Goal: Transaction & Acquisition: Purchase product/service

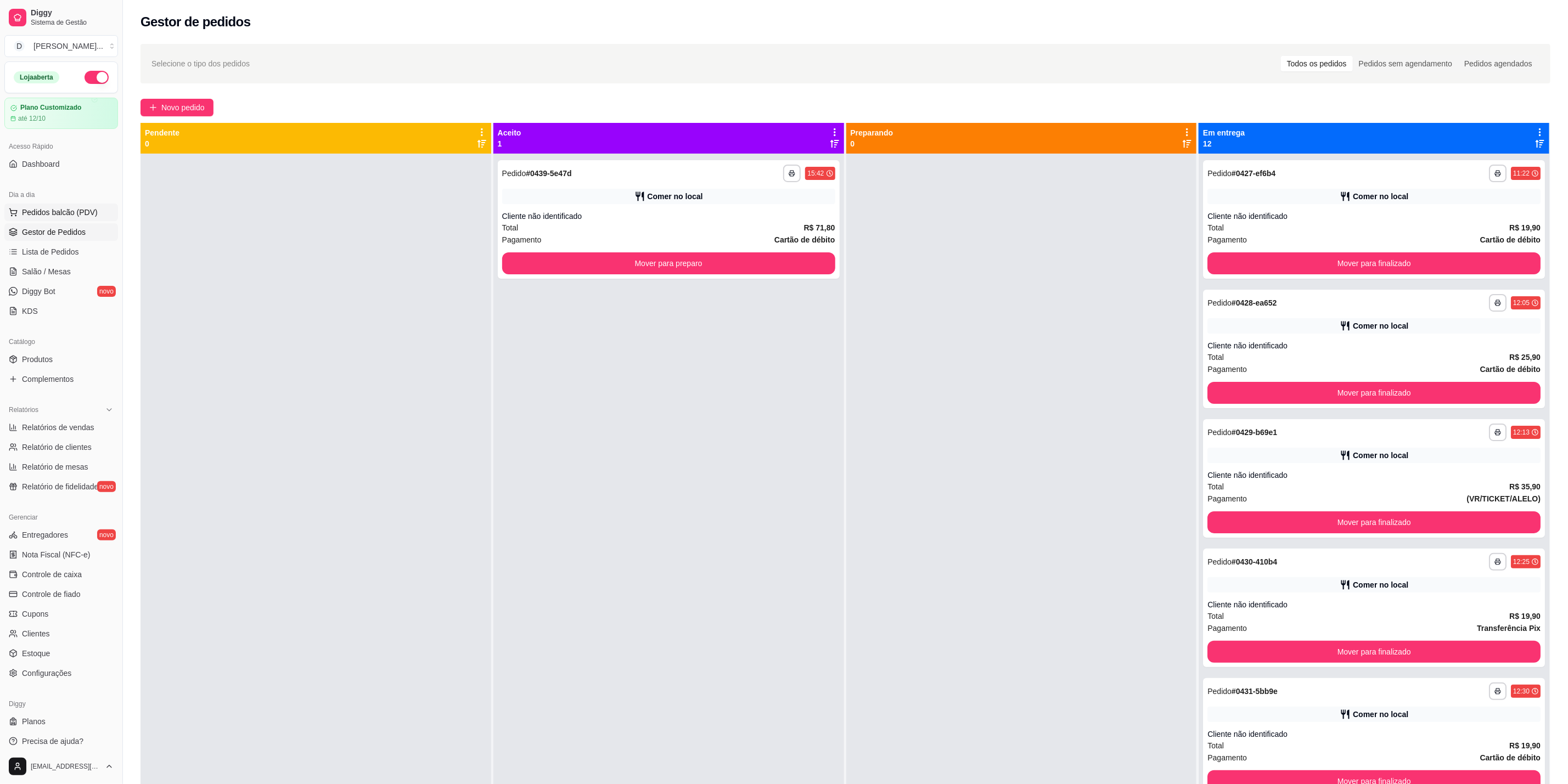
click at [85, 212] on span "Pedidos balcão (PDV)" at bounding box center [60, 212] width 75 height 11
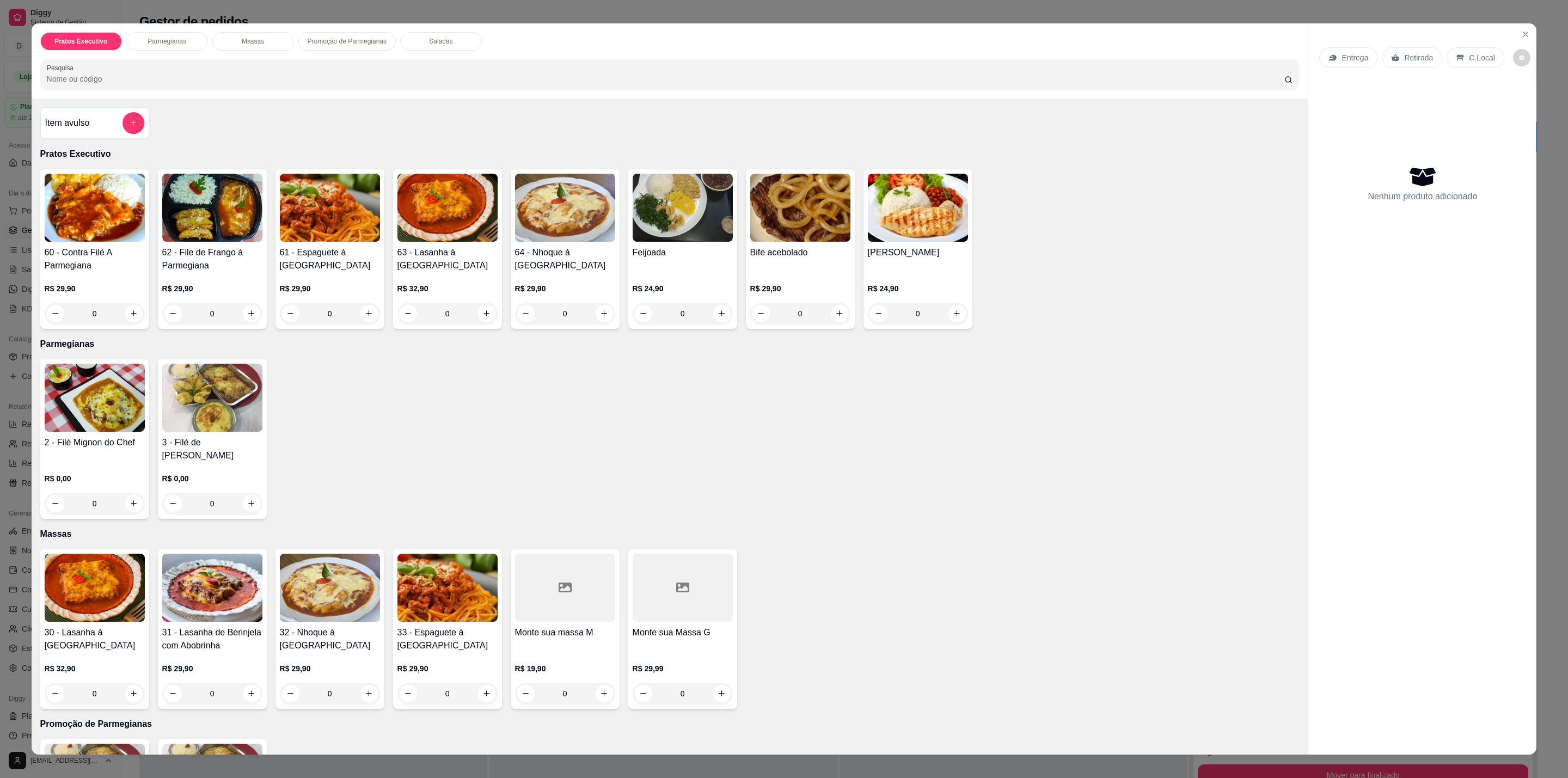
click at [90, 216] on img at bounding box center [94, 208] width 100 height 68
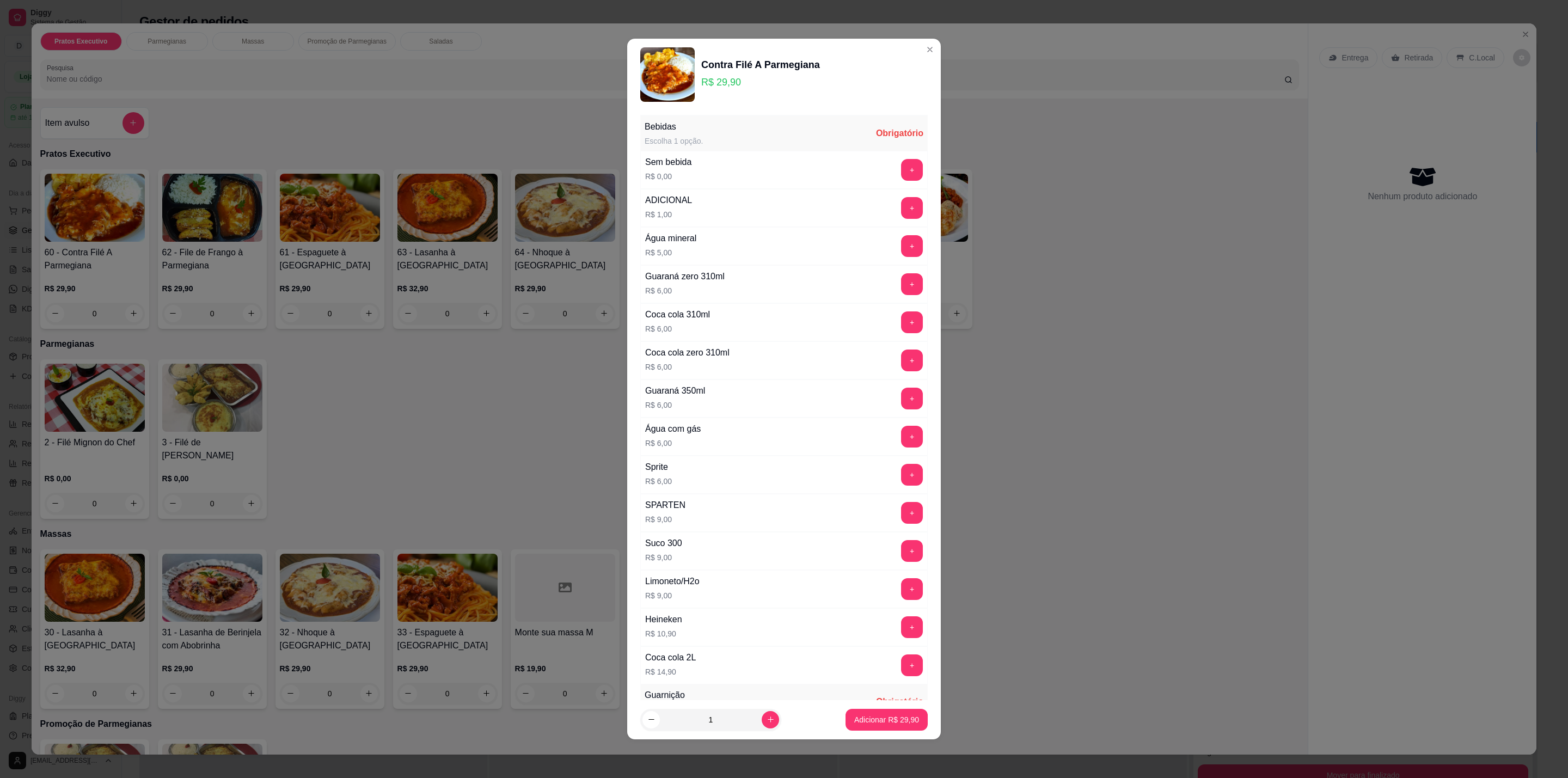
scroll to position [302, 0]
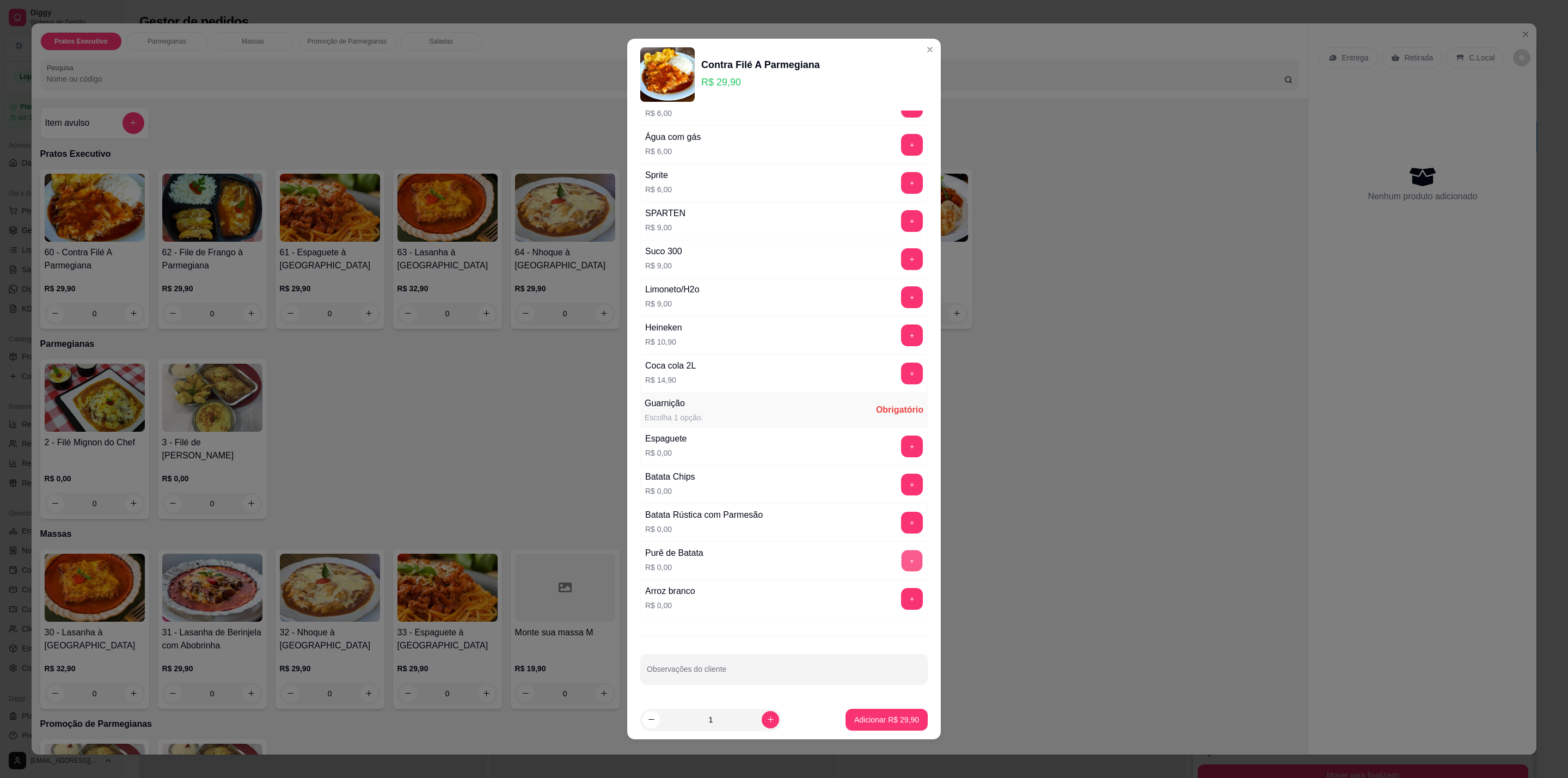
click at [901, 564] on button "+" at bounding box center [912, 561] width 21 height 21
click at [901, 513] on button "+" at bounding box center [912, 523] width 21 height 21
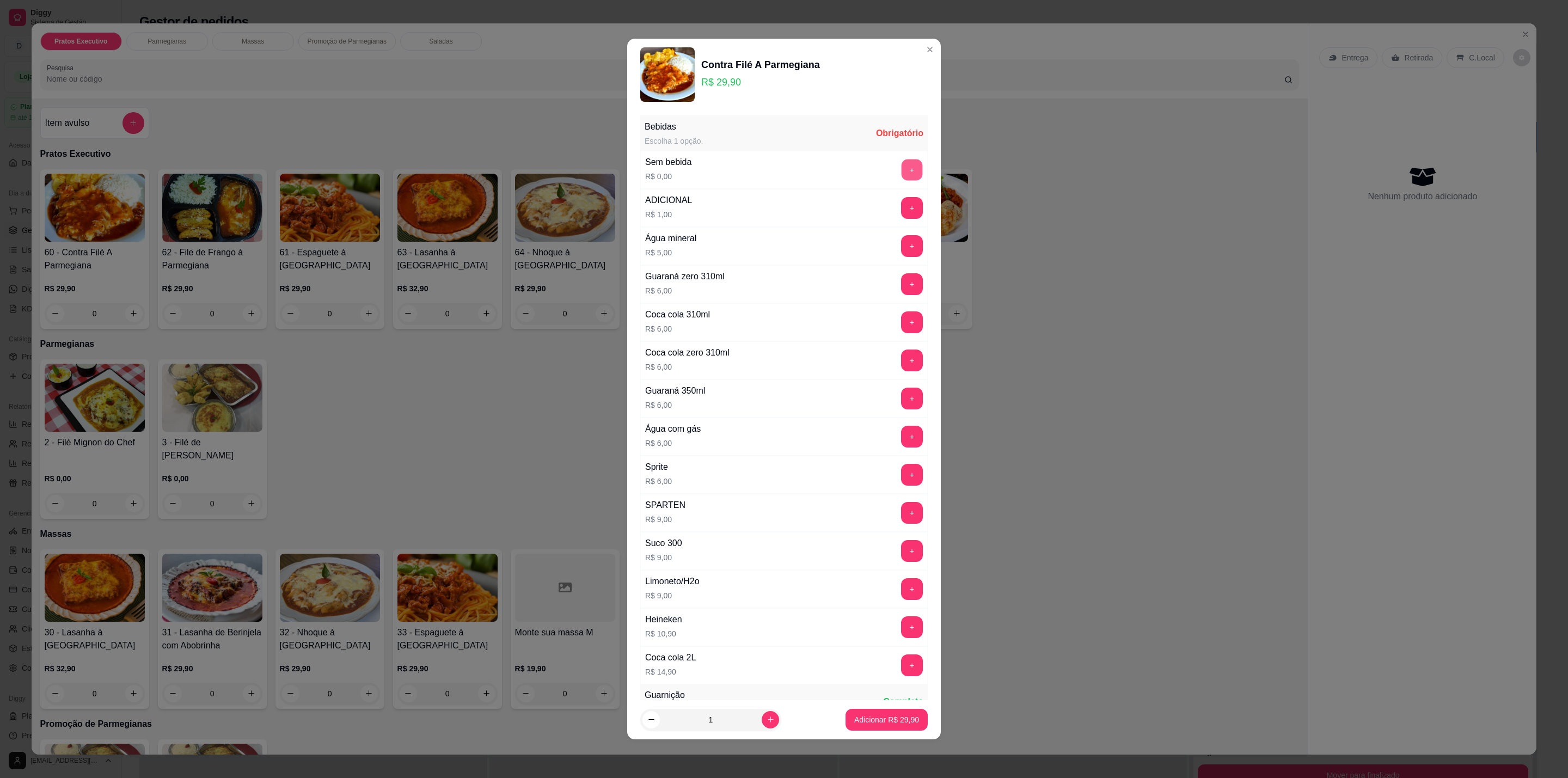
click at [901, 167] on button "+" at bounding box center [912, 170] width 21 height 21
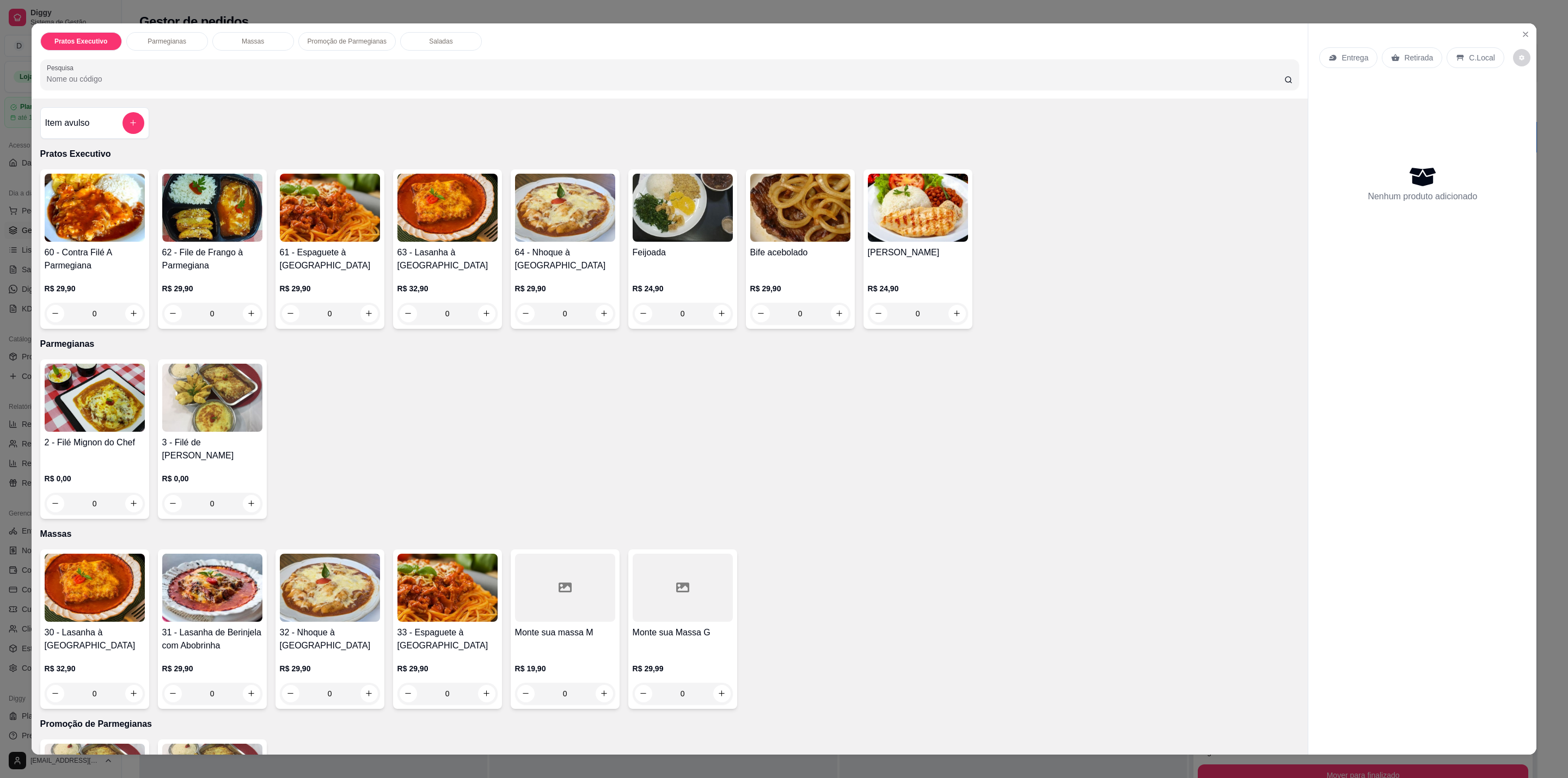
click at [562, 626] on h4 "Monte sua massa M" at bounding box center [565, 633] width 100 height 13
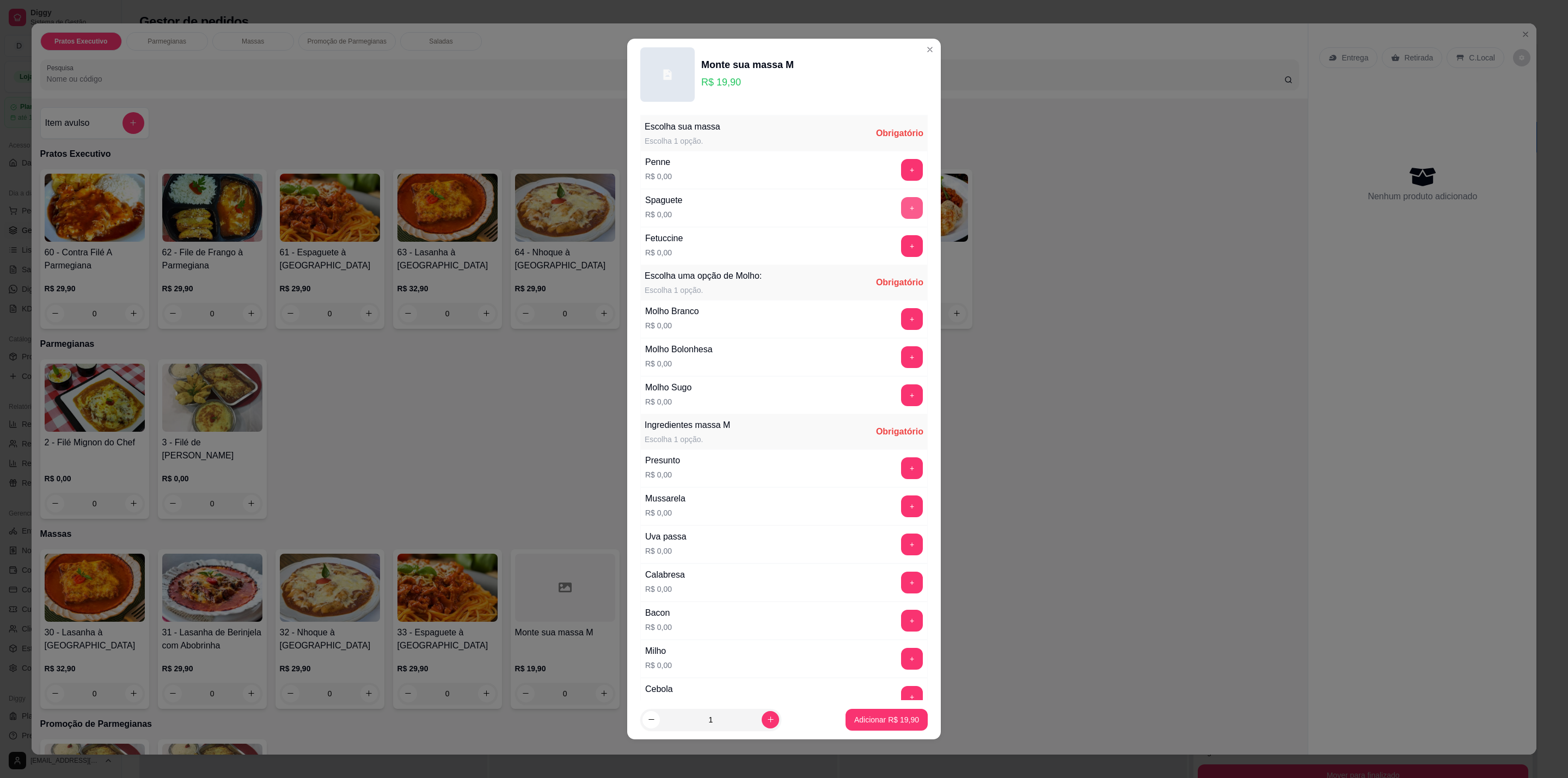
click at [901, 200] on button "+" at bounding box center [912, 208] width 22 height 22
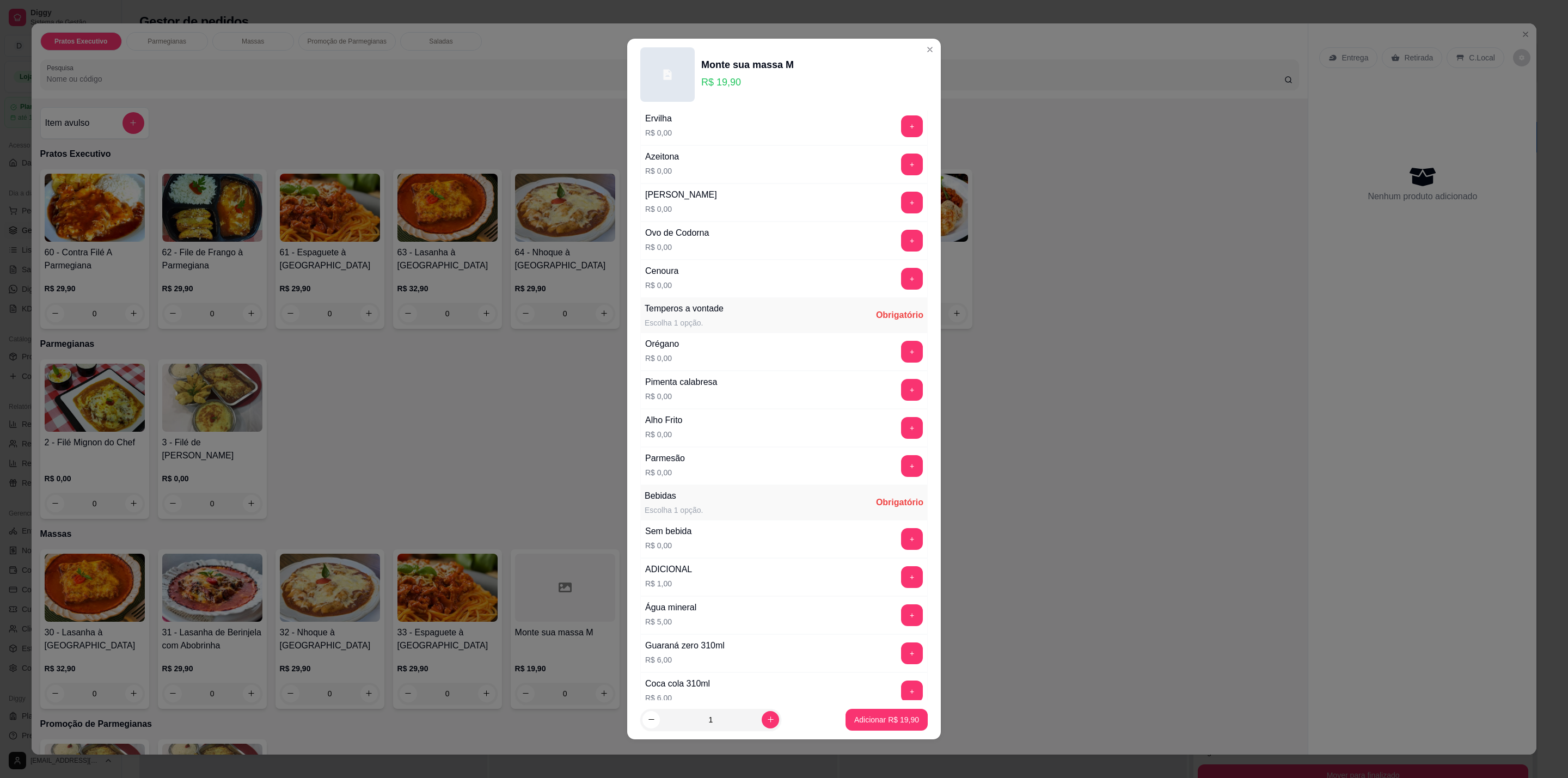
scroll to position [565, 0]
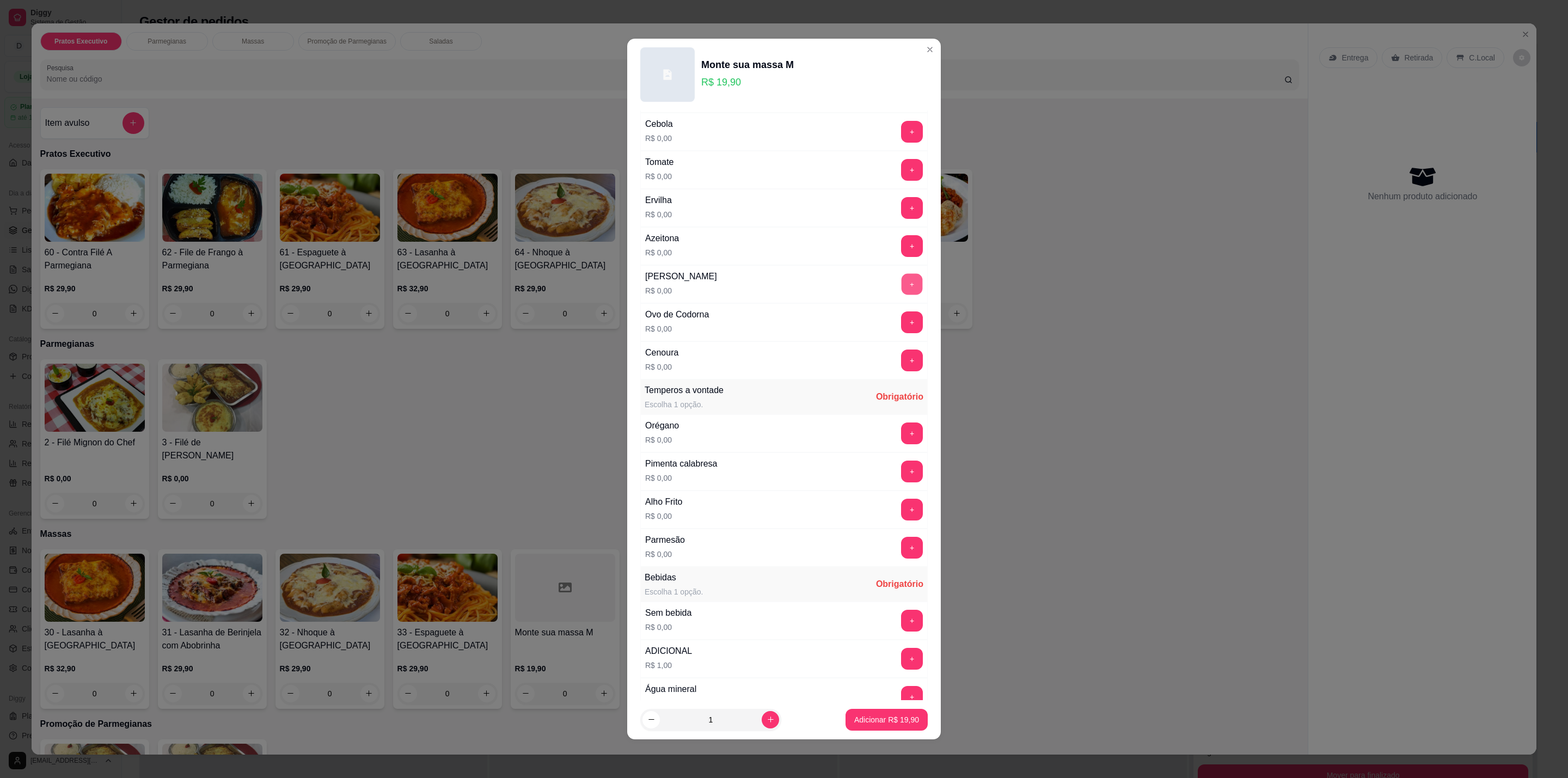
click at [901, 295] on button "+" at bounding box center [912, 284] width 21 height 21
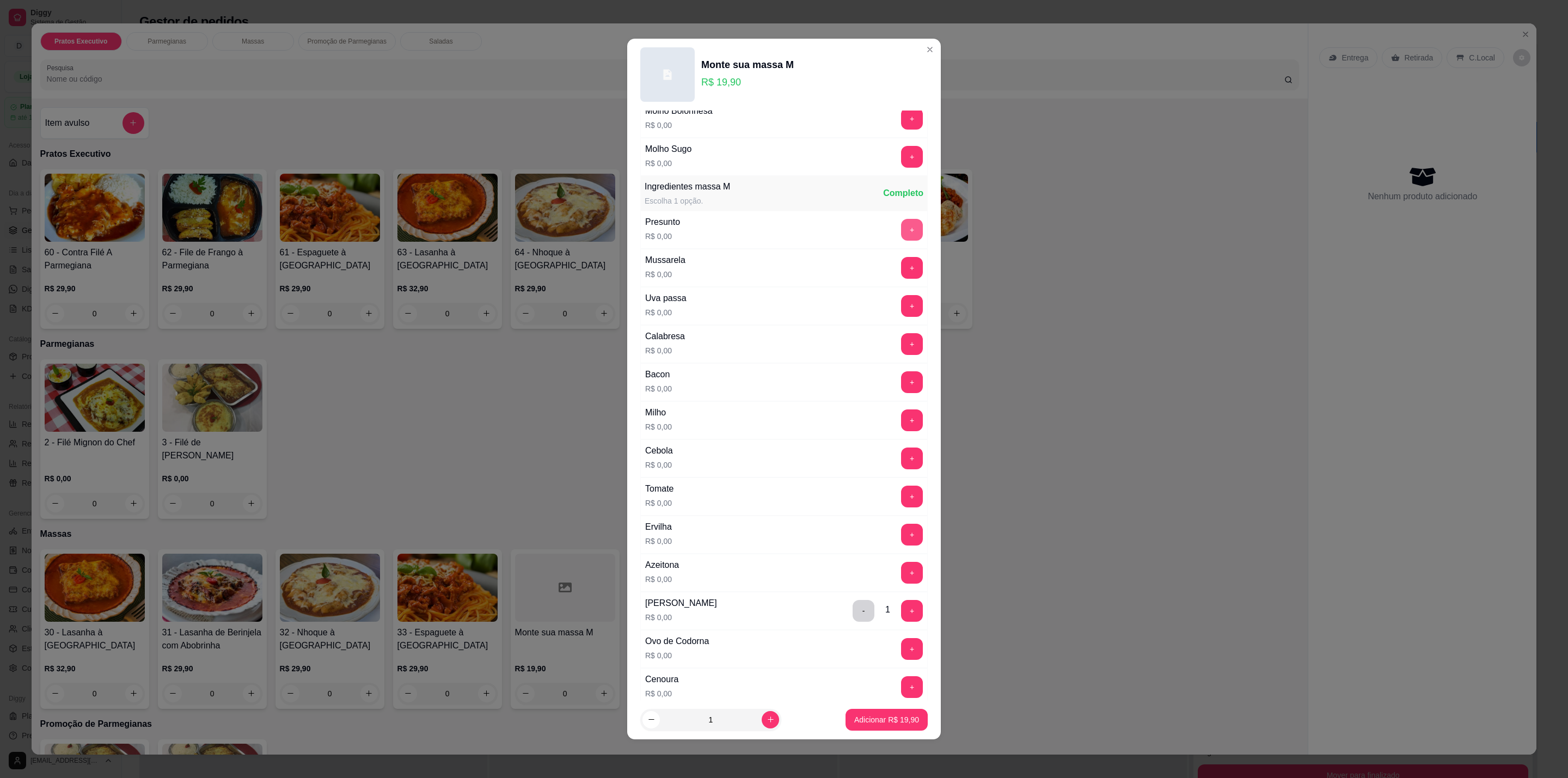
click at [901, 227] on button "+" at bounding box center [912, 230] width 22 height 22
click at [901, 275] on button "+" at bounding box center [912, 268] width 22 height 22
click at [901, 580] on button "+" at bounding box center [912, 573] width 22 height 22
click at [901, 426] on button "+" at bounding box center [912, 421] width 22 height 22
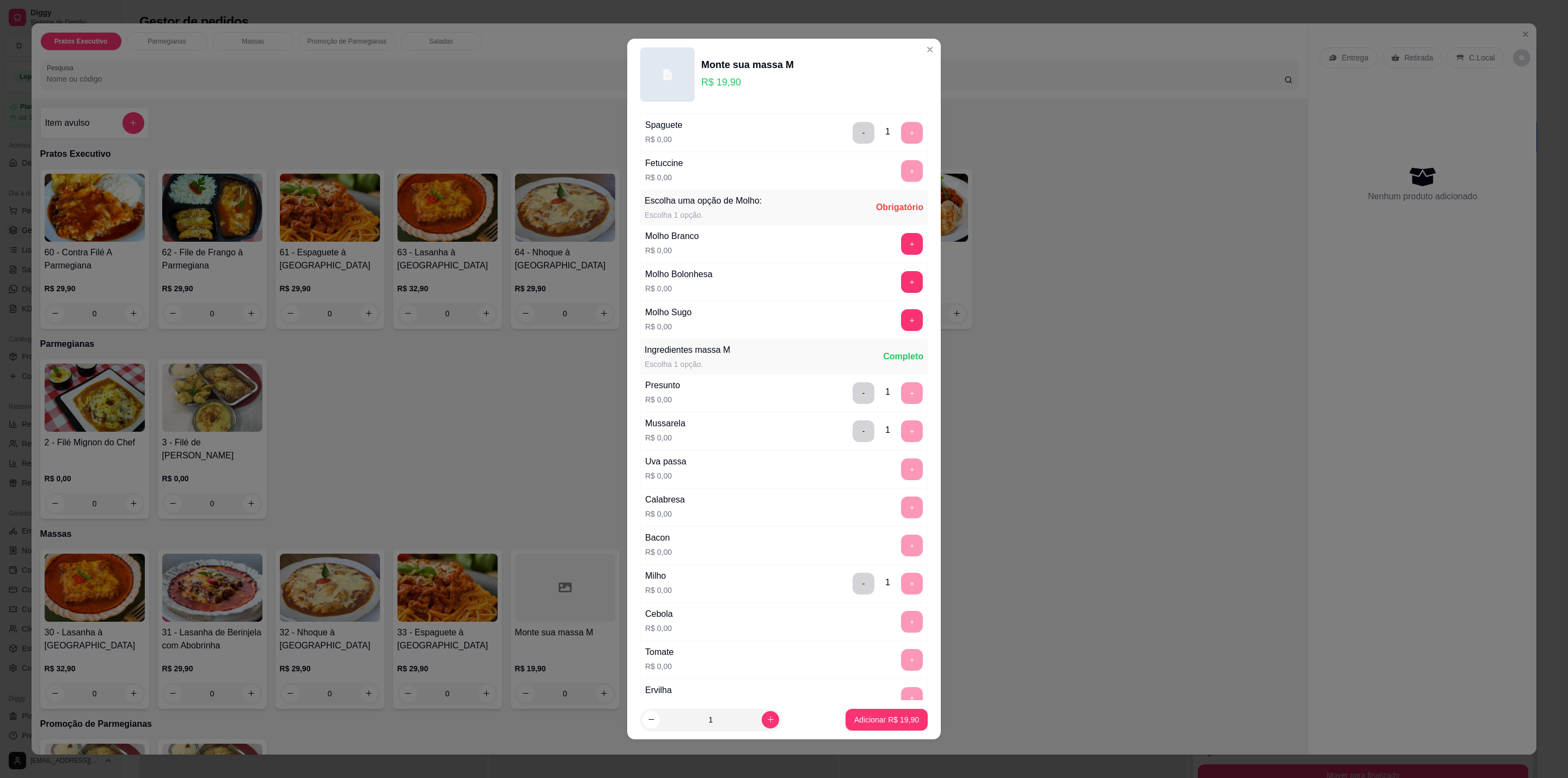
scroll to position [0, 0]
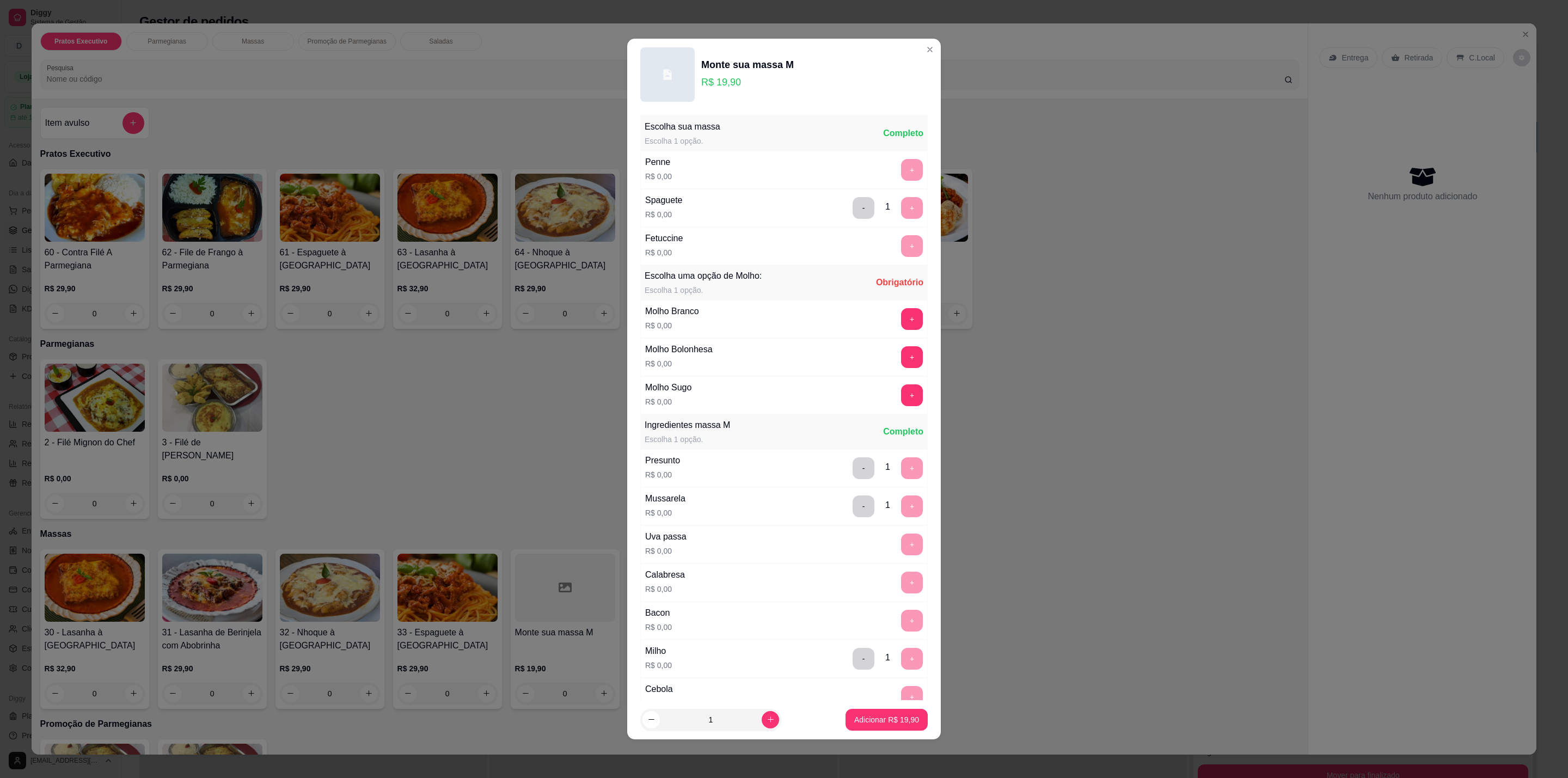
click at [886, 306] on div "Molho Branco R$ 0,00 +" at bounding box center [784, 319] width 287 height 38
click at [901, 315] on button "+" at bounding box center [912, 319] width 22 height 22
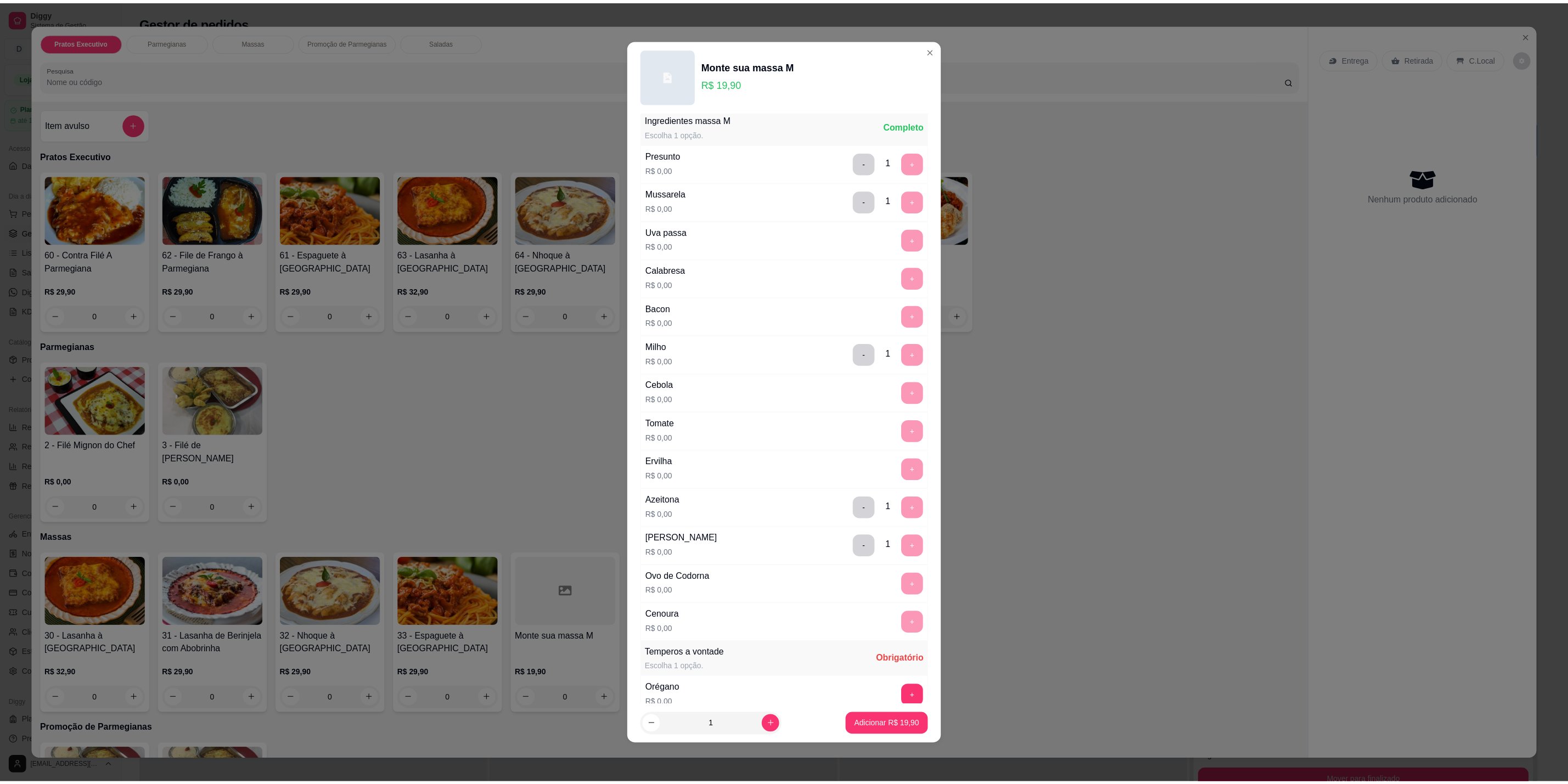
scroll to position [639, 0]
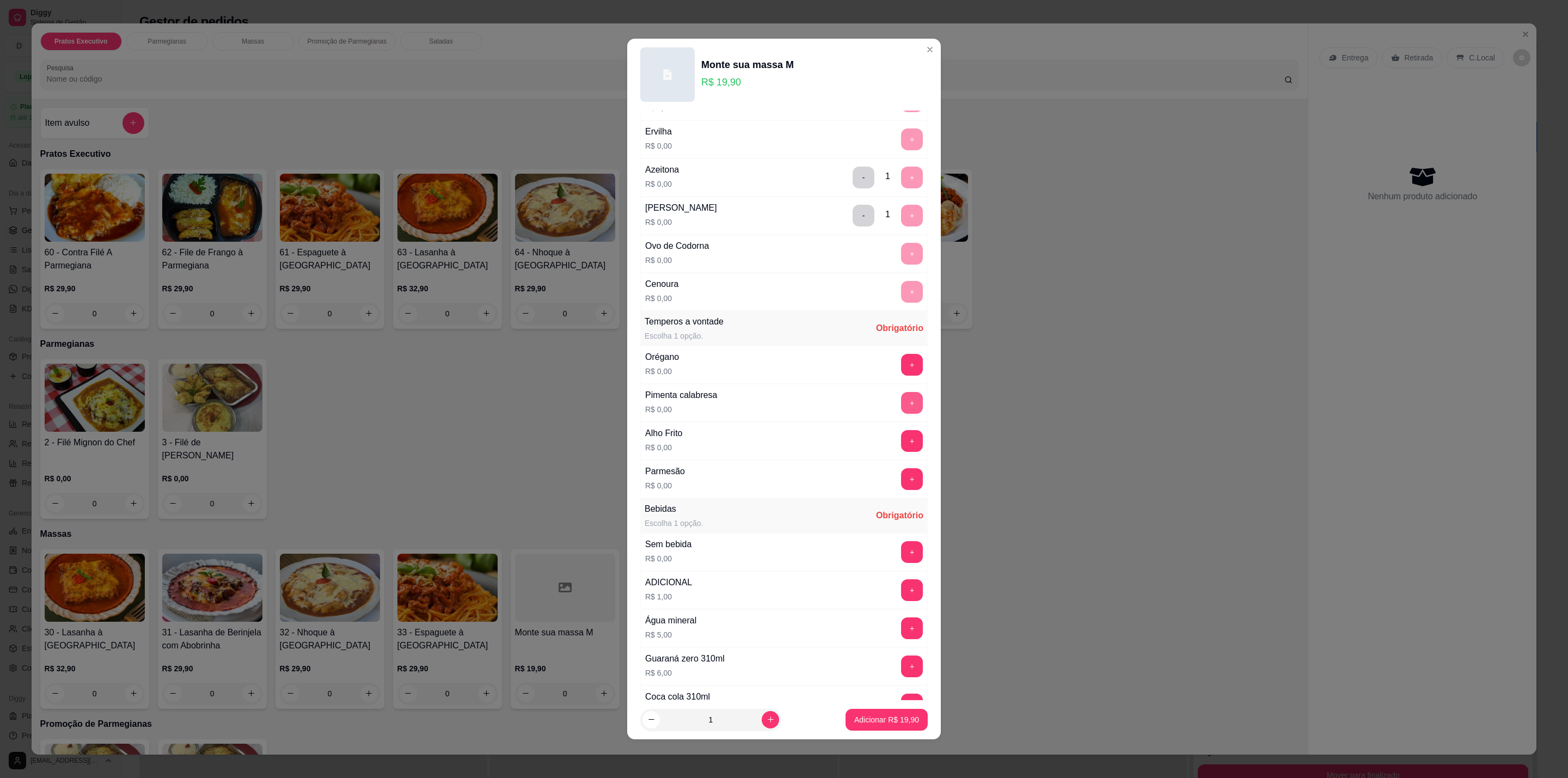
click at [901, 412] on button "+" at bounding box center [912, 403] width 22 height 22
click at [882, 571] on div "Sem bebida R$ 0,00 +" at bounding box center [784, 552] width 287 height 38
click at [889, 571] on div "Sem bebida R$ 0,00 +" at bounding box center [784, 552] width 287 height 38
click at [901, 562] on button "+" at bounding box center [912, 552] width 22 height 22
click at [856, 727] on button "Adicionar R$ 19,90" at bounding box center [886, 720] width 80 height 21
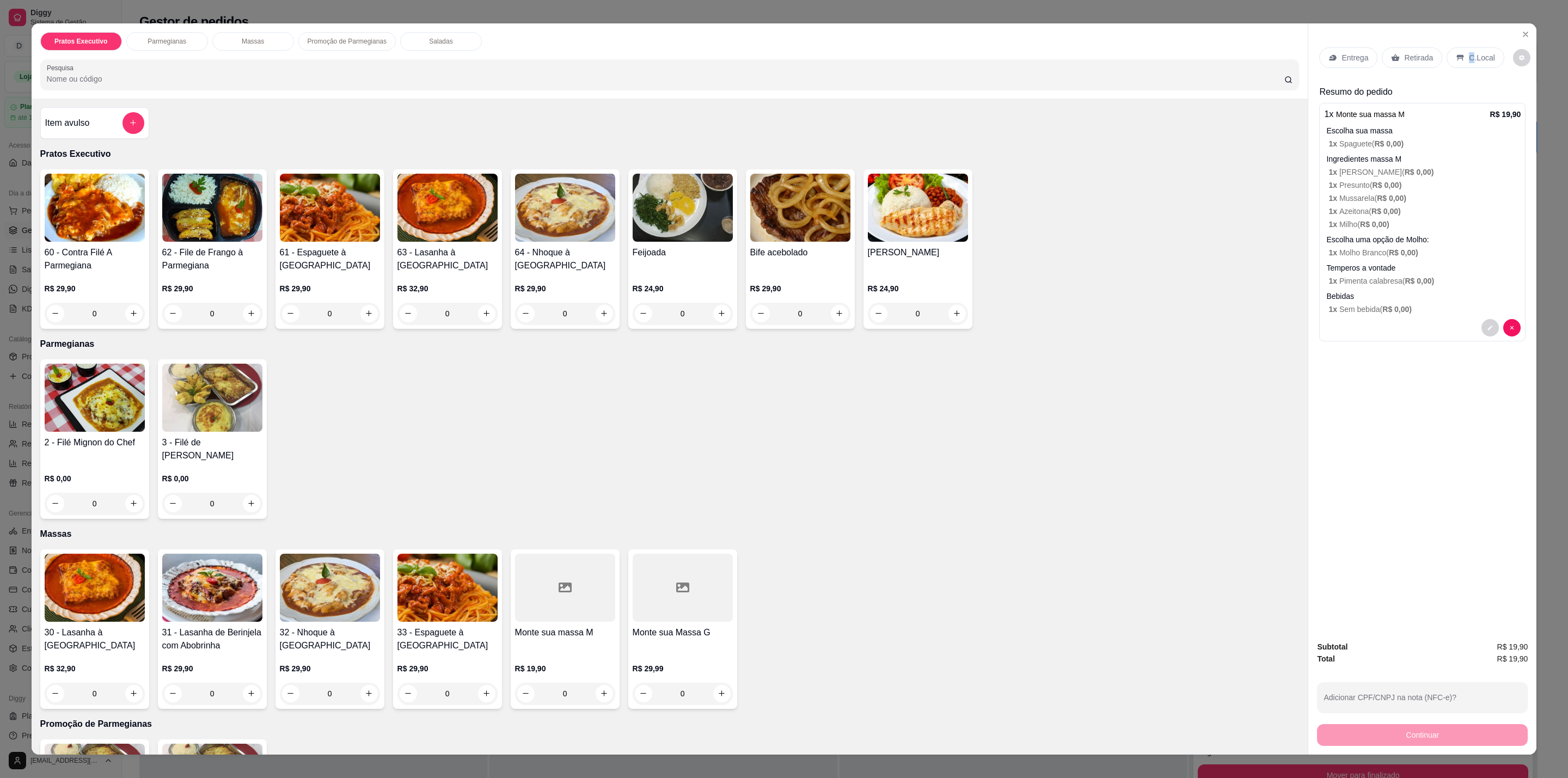
click at [1469, 60] on p "C.Local" at bounding box center [1482, 58] width 26 height 11
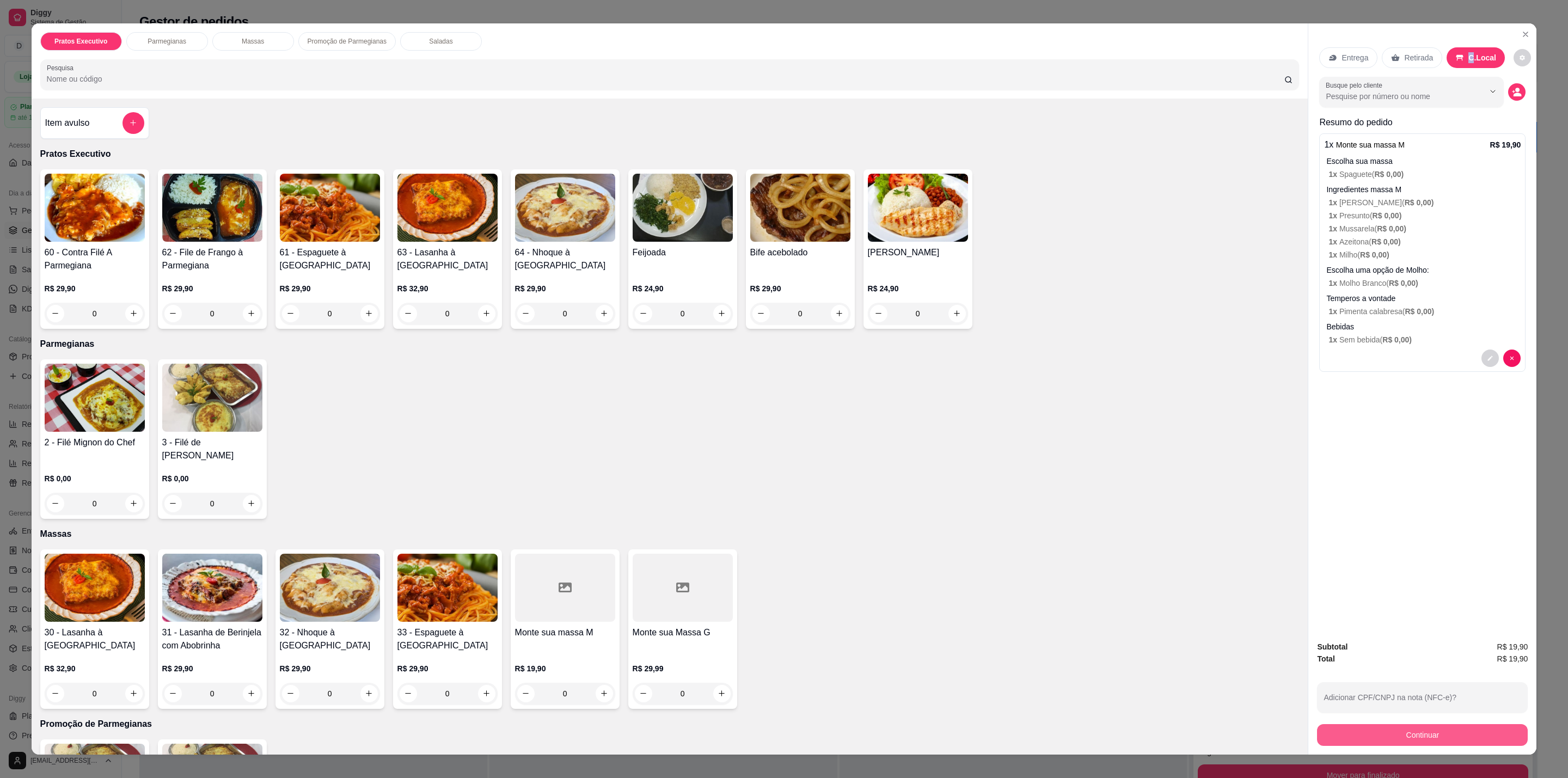
click at [1443, 731] on button "Continuar" at bounding box center [1423, 735] width 211 height 22
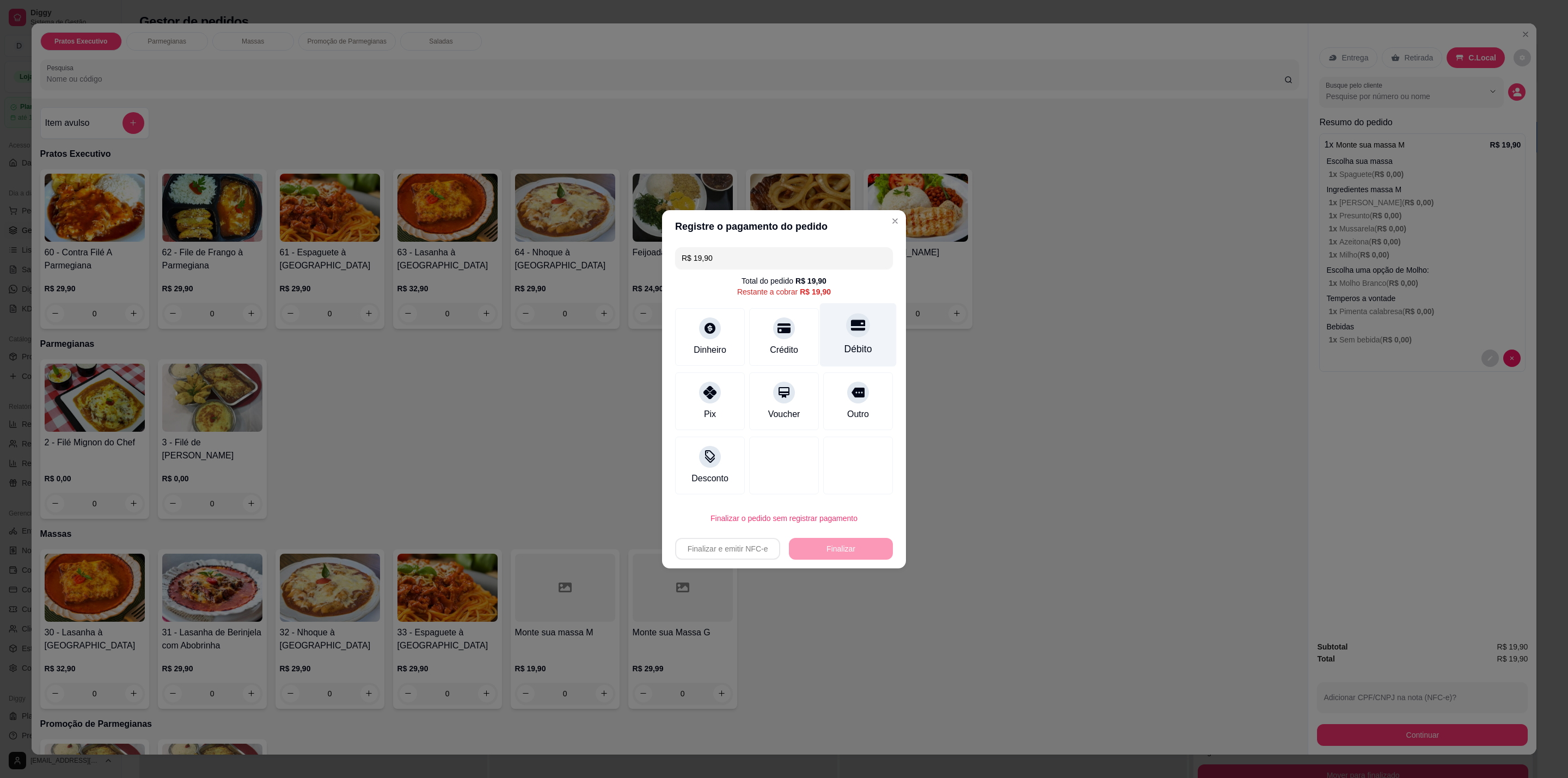
click at [821, 326] on div "Débito" at bounding box center [858, 334] width 77 height 64
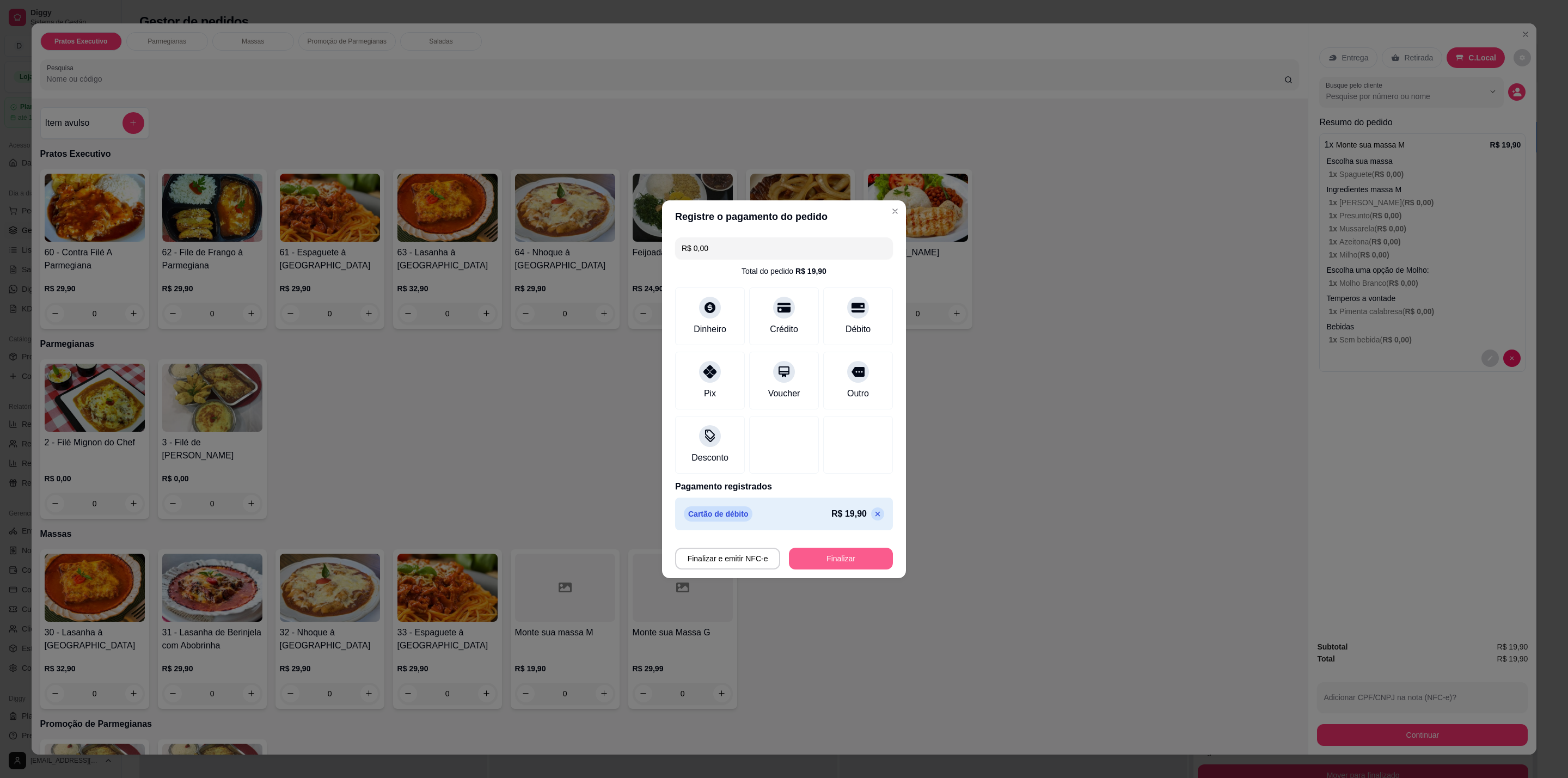
click at [835, 562] on button "Finalizar" at bounding box center [841, 559] width 104 height 22
type input "-R$ 19,90"
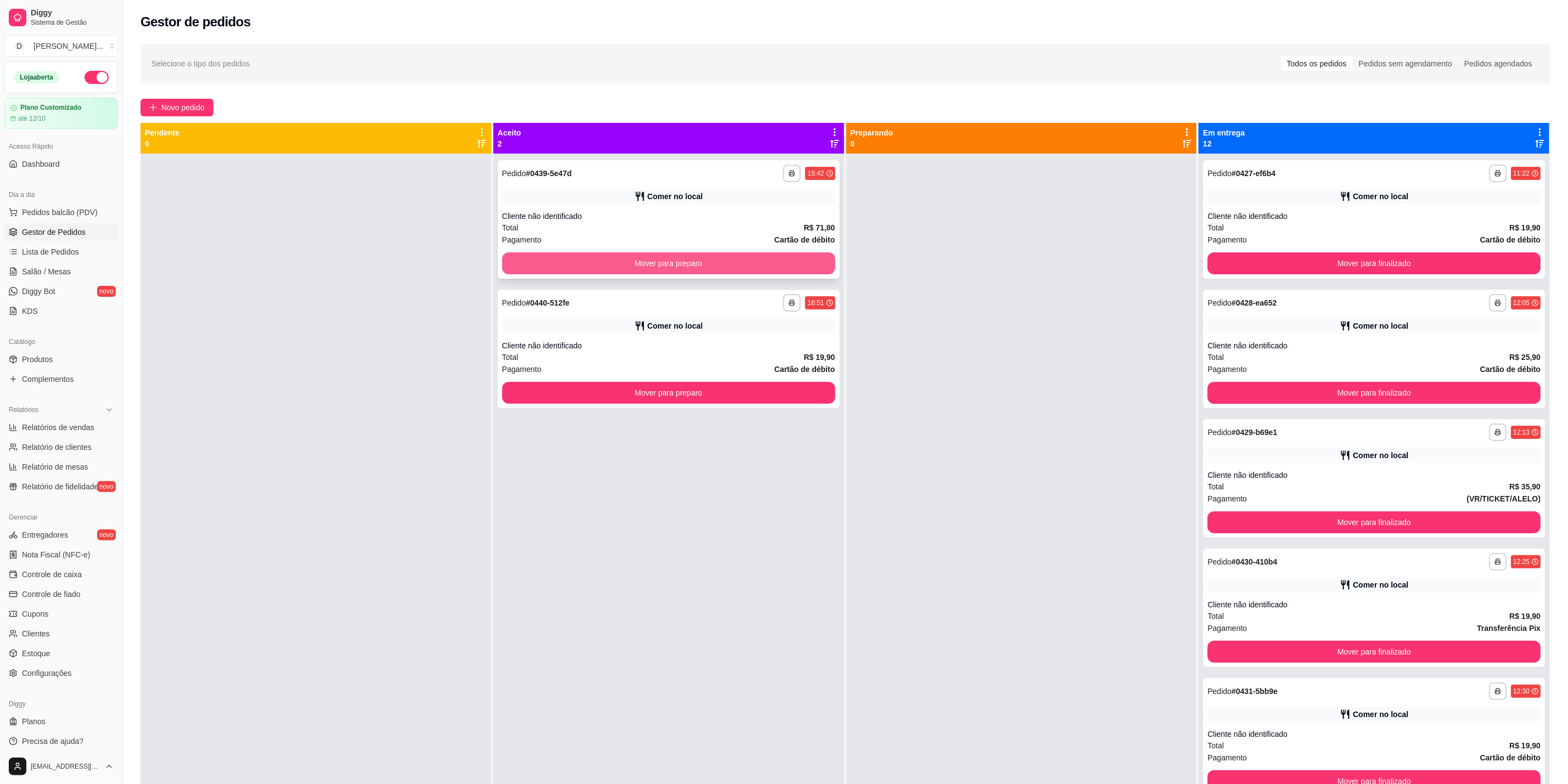
click at [755, 266] on button "Mover para preparo" at bounding box center [668, 263] width 333 height 22
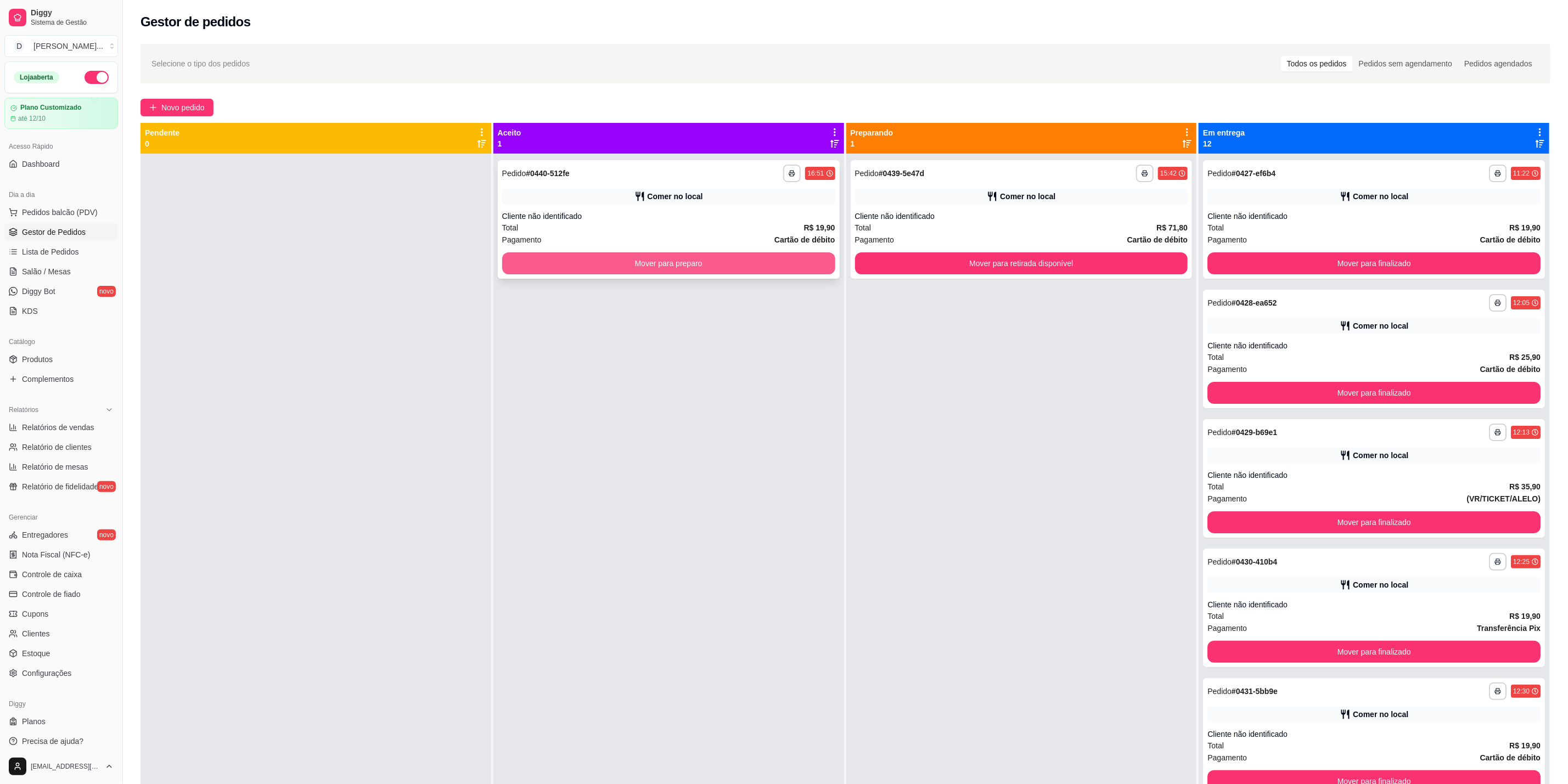
click at [756, 266] on button "Mover para preparo" at bounding box center [668, 263] width 333 height 22
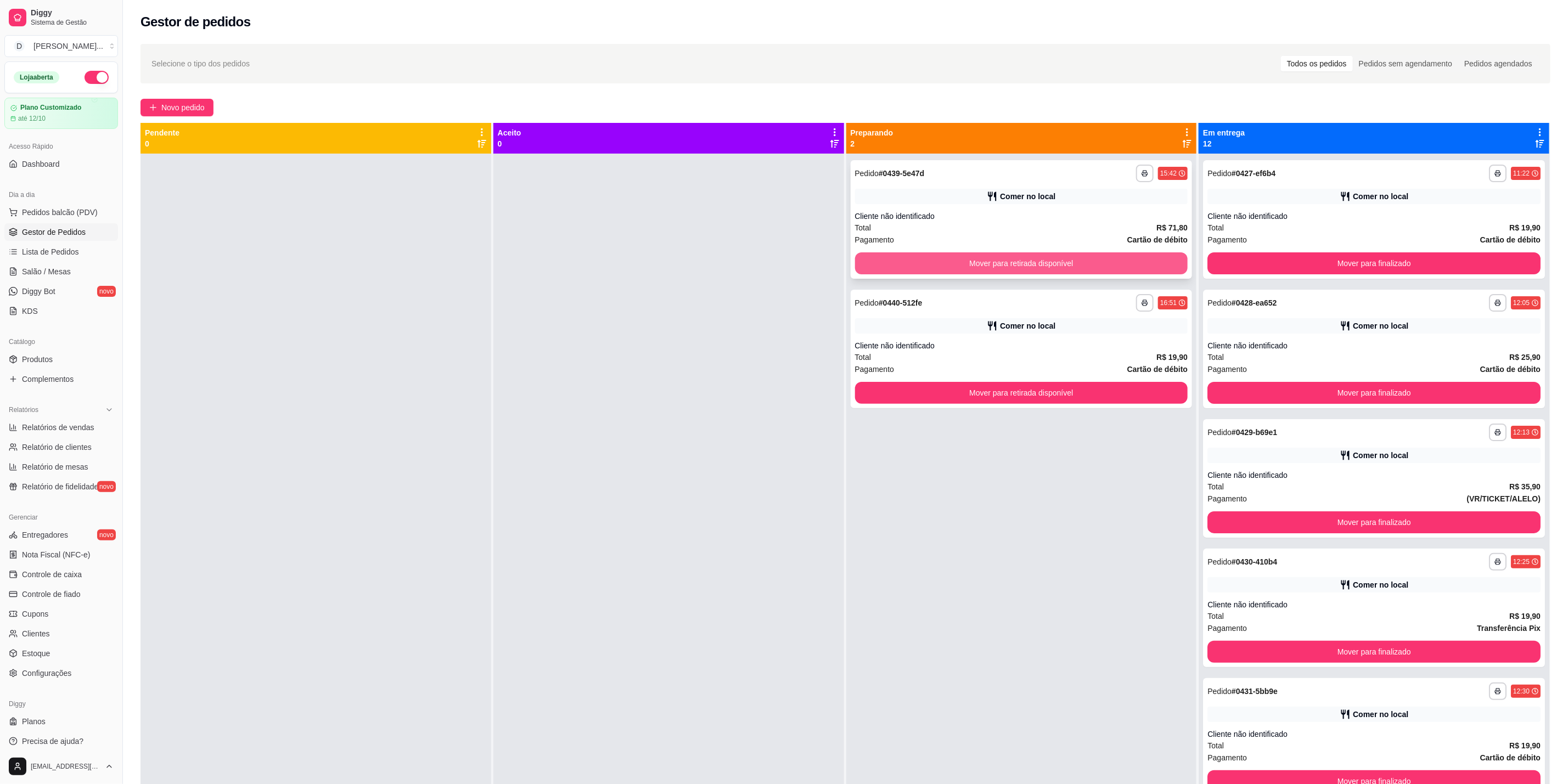
click at [1048, 263] on button "Mover para retirada disponível" at bounding box center [1022, 263] width 333 height 22
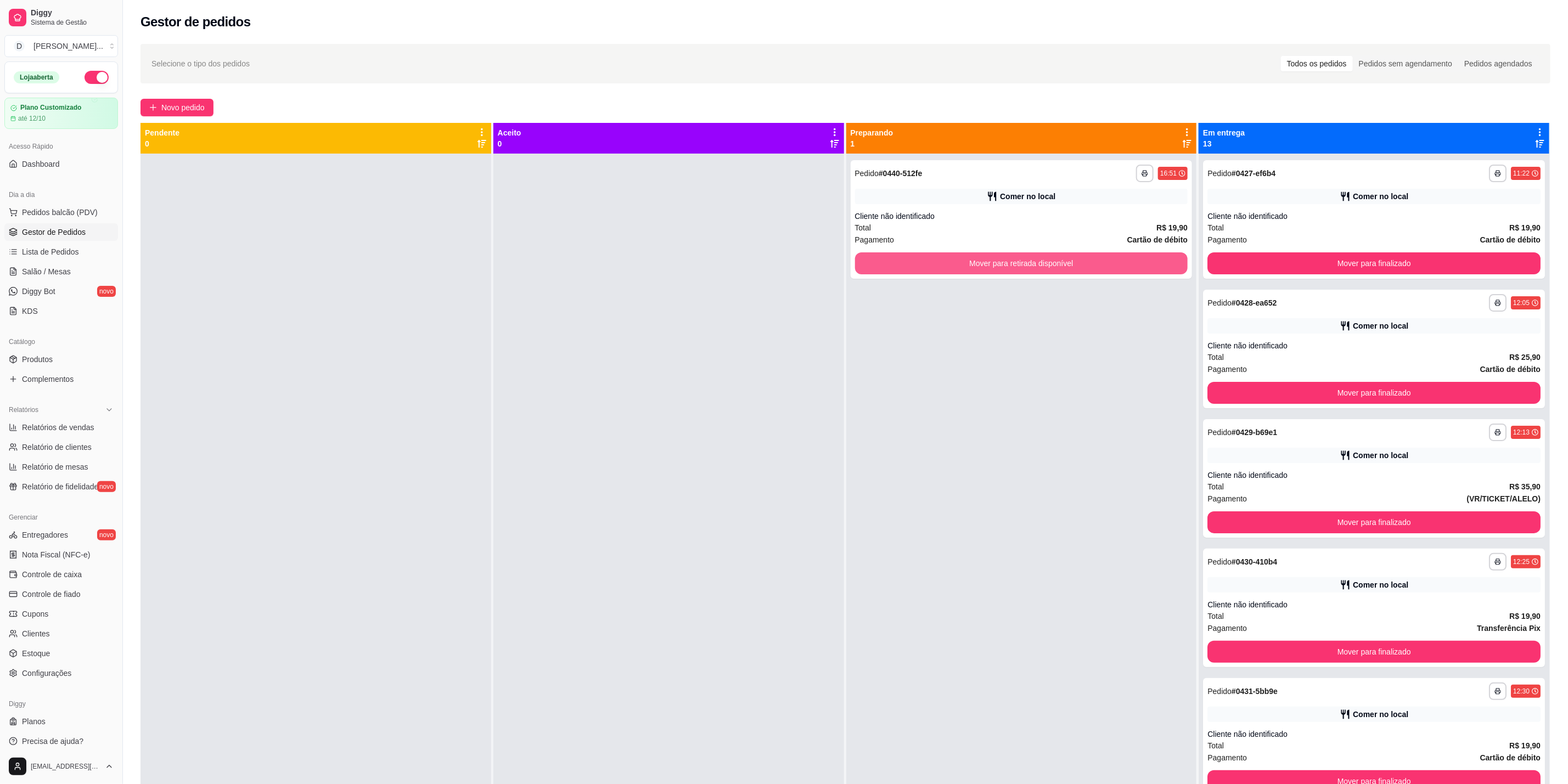
click at [1046, 263] on button "Mover para retirada disponível" at bounding box center [1022, 263] width 333 height 22
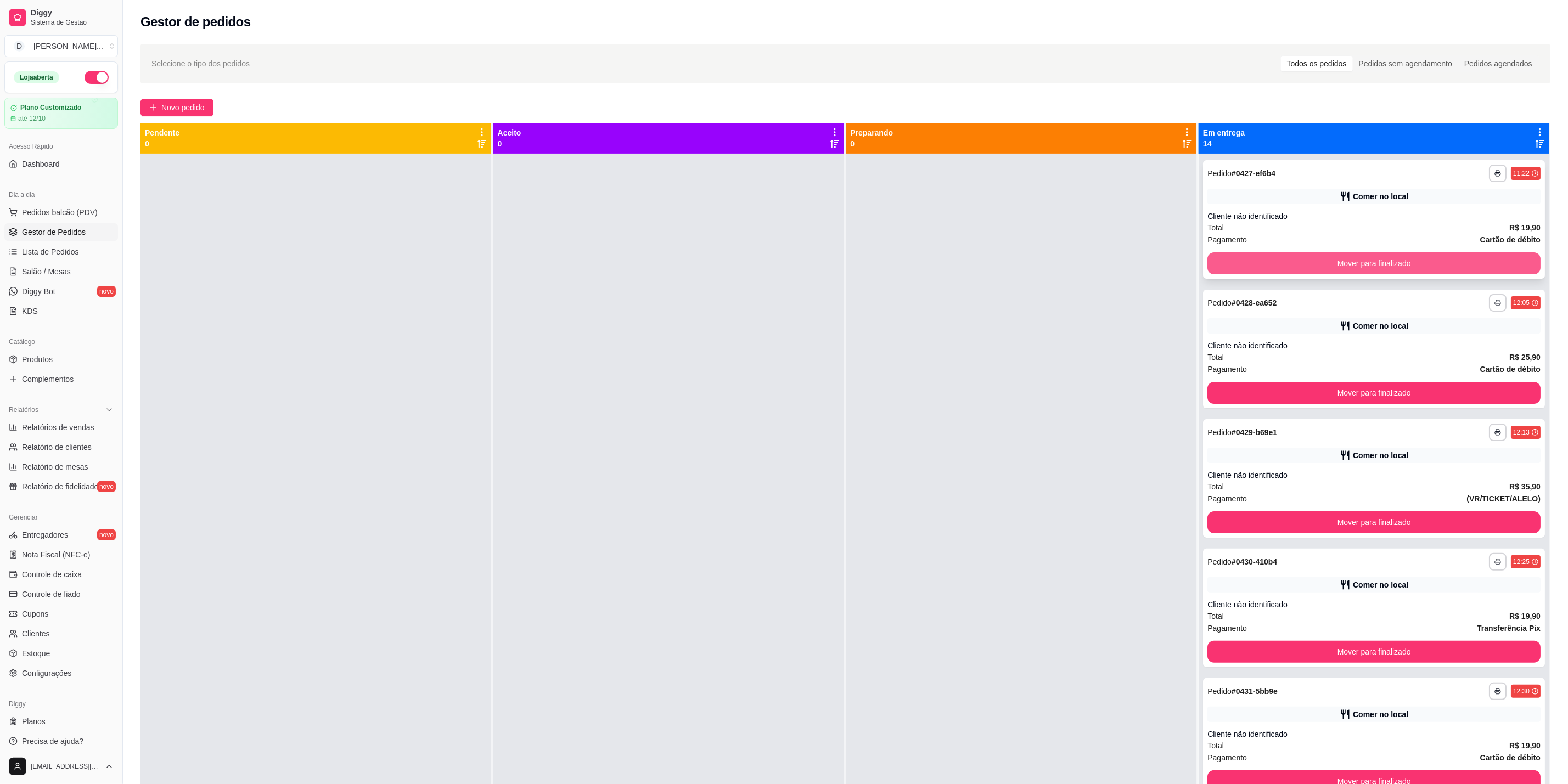
click at [1369, 254] on button "Mover para finalizado" at bounding box center [1374, 263] width 333 height 22
click at [1361, 255] on button "Mover para finalizado" at bounding box center [1374, 263] width 323 height 21
click at [1354, 262] on button "Mover para finalizado" at bounding box center [1374, 263] width 333 height 22
click at [1354, 262] on button "Mover para finalizado" at bounding box center [1374, 263] width 323 height 21
click at [1356, 259] on button "Mover para finalizado" at bounding box center [1374, 263] width 333 height 22
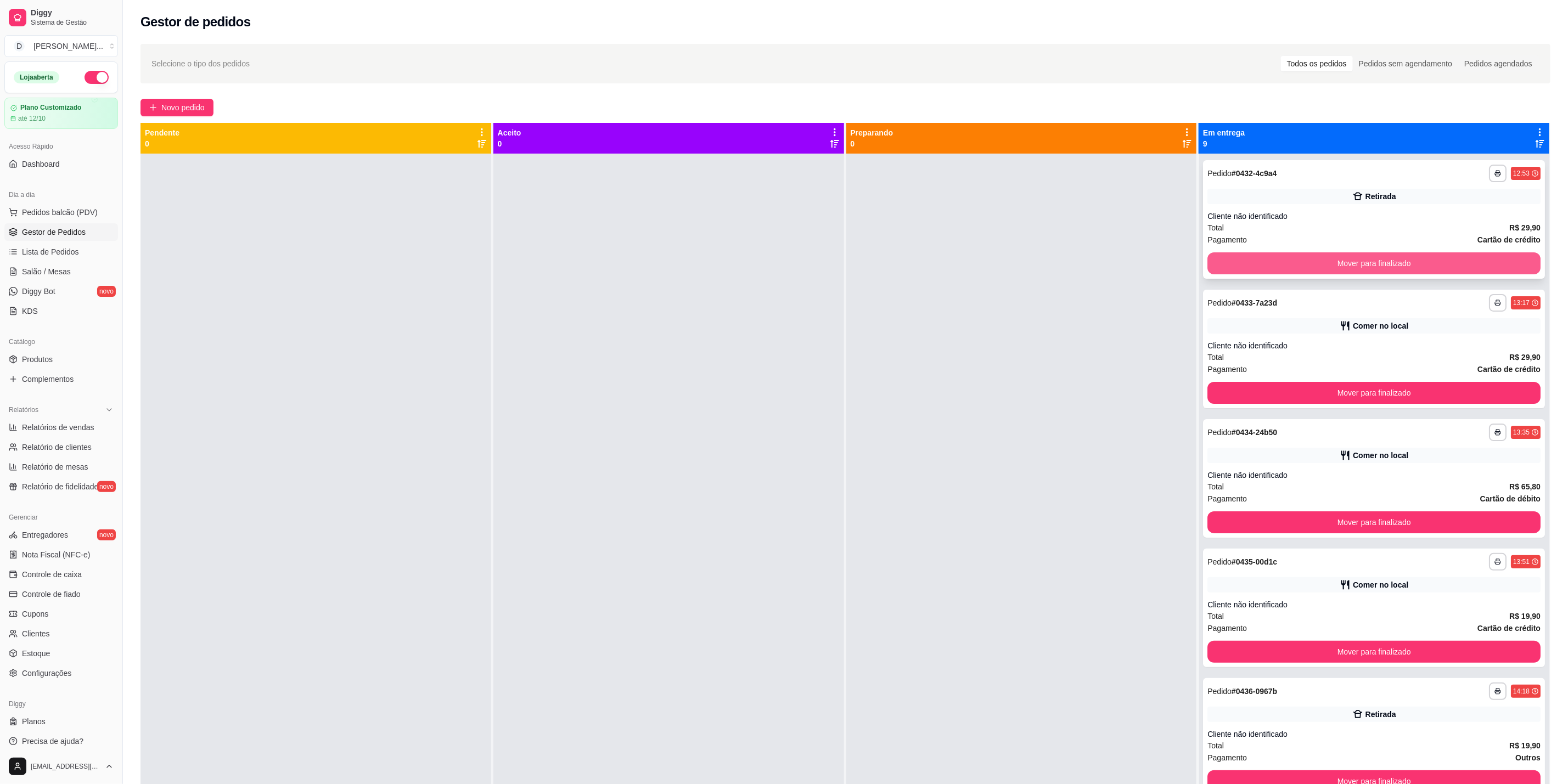
click at [1356, 257] on button "Mover para finalizado" at bounding box center [1374, 263] width 333 height 22
click at [1356, 259] on button "Mover para finalizado" at bounding box center [1374, 263] width 323 height 21
click at [1357, 260] on button "Mover para finalizado" at bounding box center [1374, 263] width 333 height 22
click at [1357, 260] on button "Mover para finalizado" at bounding box center [1374, 263] width 323 height 21
click at [1356, 261] on button "Mover para finalizado" at bounding box center [1374, 263] width 333 height 22
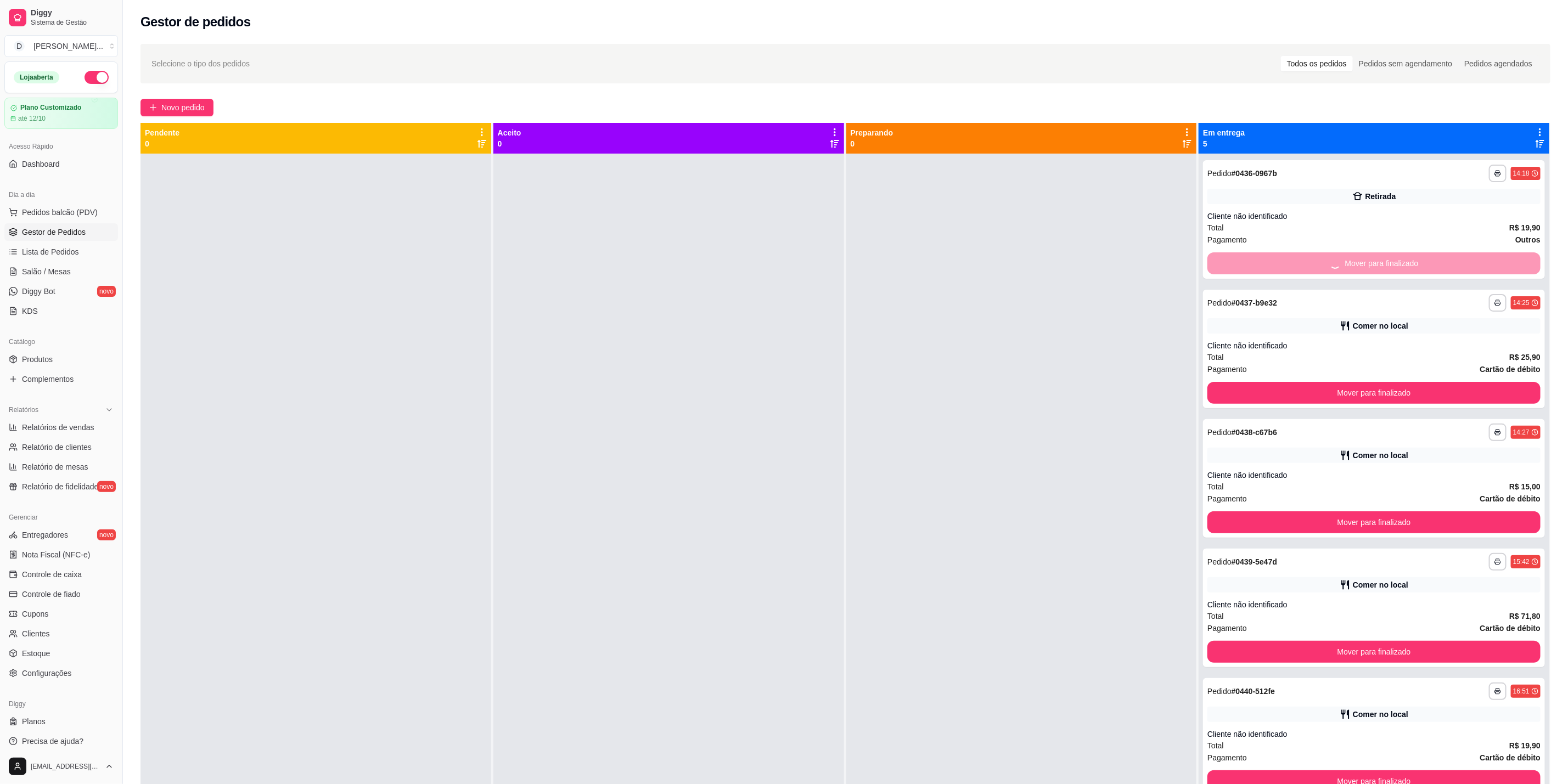
click at [1356, 382] on button "Mover para finalizado" at bounding box center [1374, 393] width 333 height 22
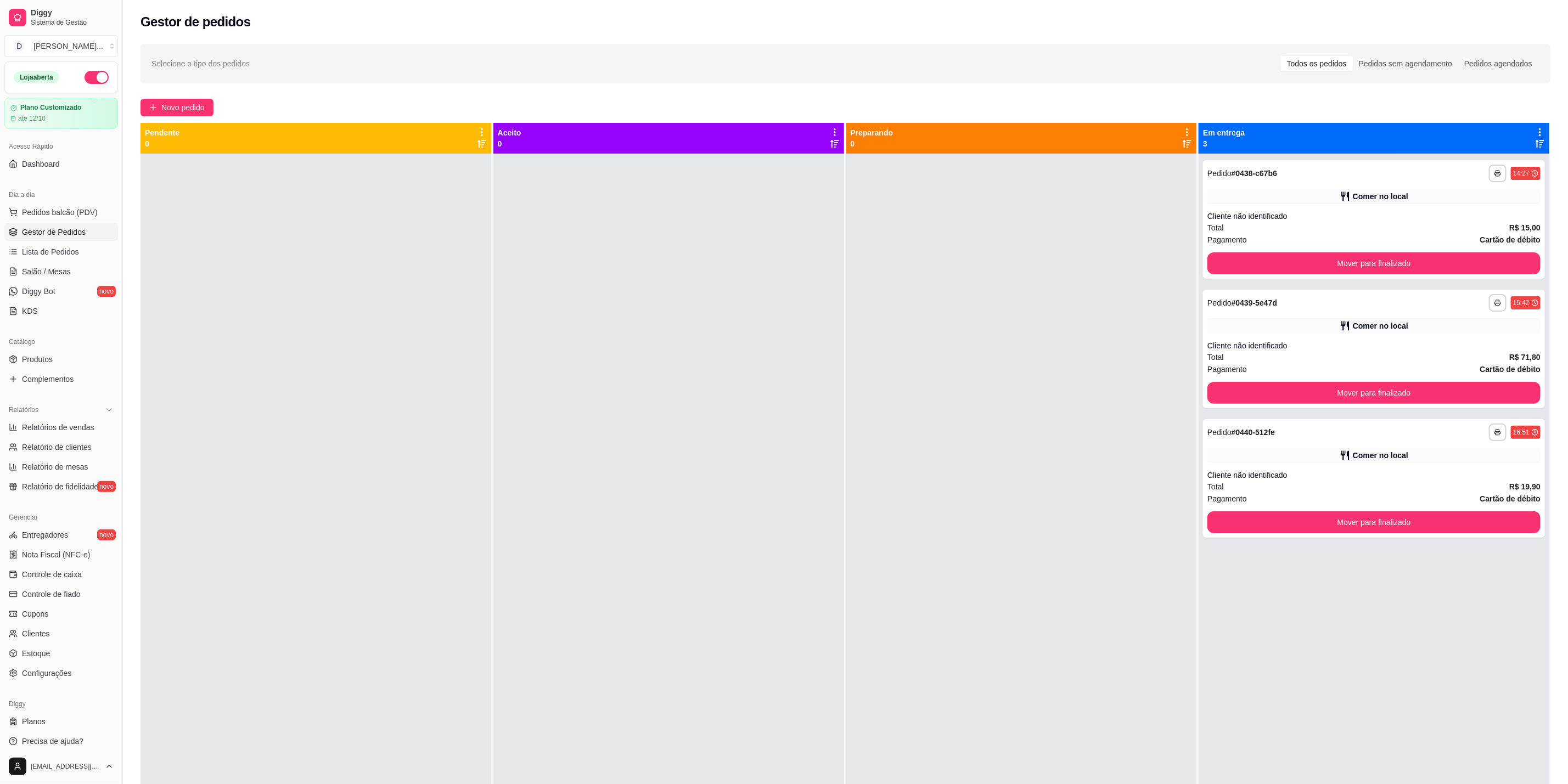
click at [1356, 260] on button "Mover para finalizado" at bounding box center [1374, 263] width 333 height 22
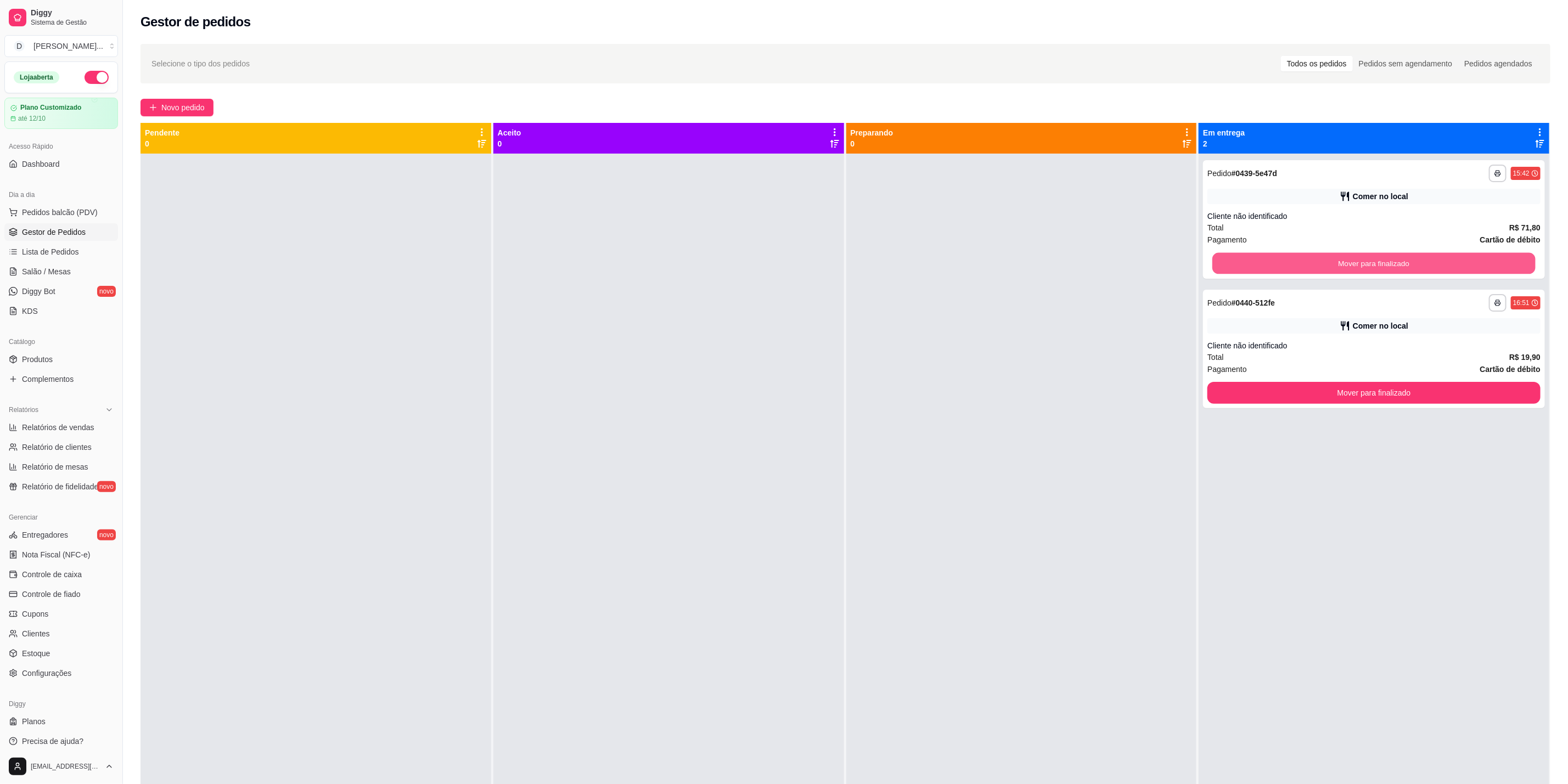
click at [1356, 260] on button "Mover para finalizado" at bounding box center [1374, 263] width 323 height 21
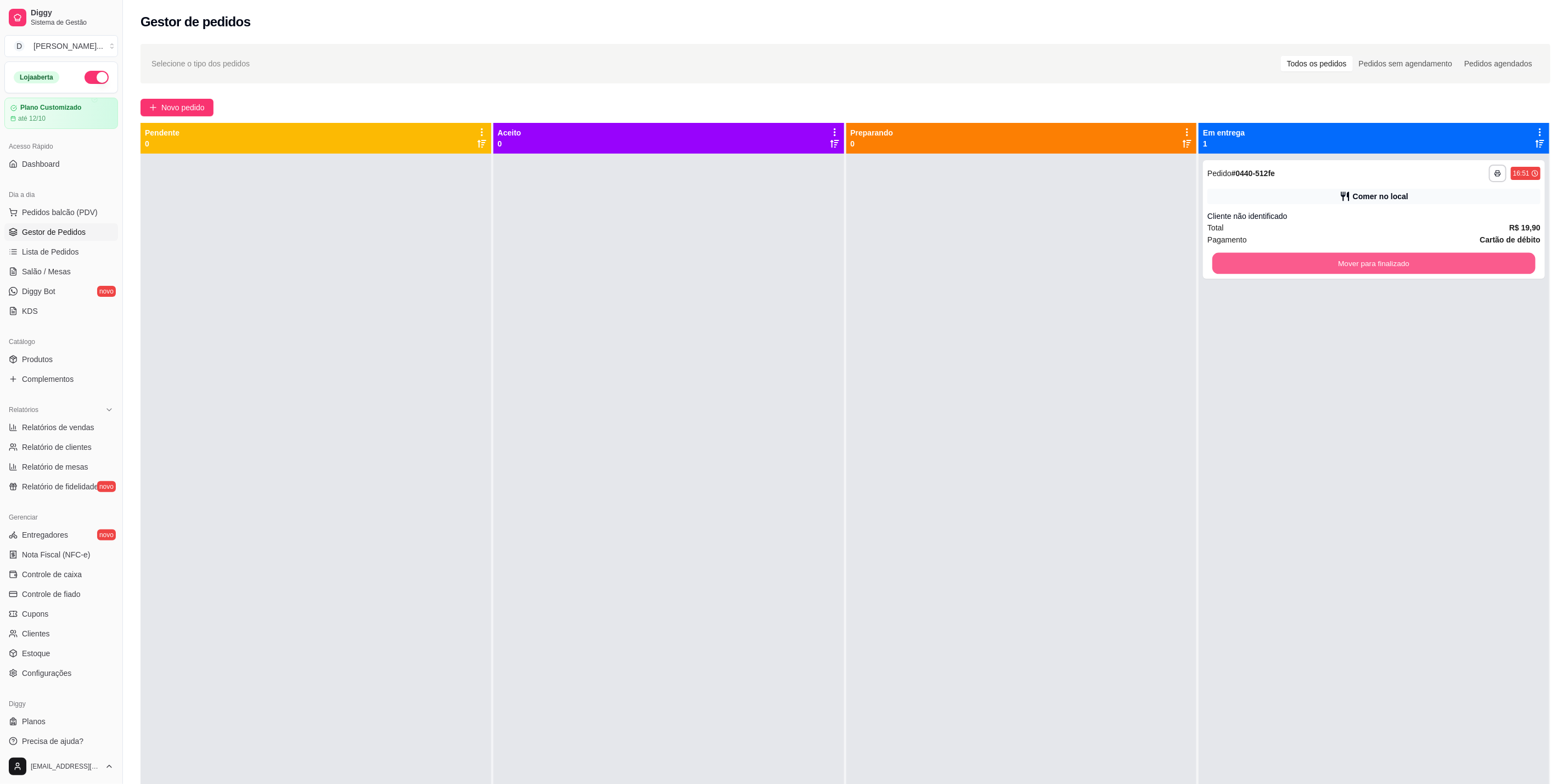
click at [1356, 259] on button "Mover para finalizado" at bounding box center [1374, 263] width 323 height 21
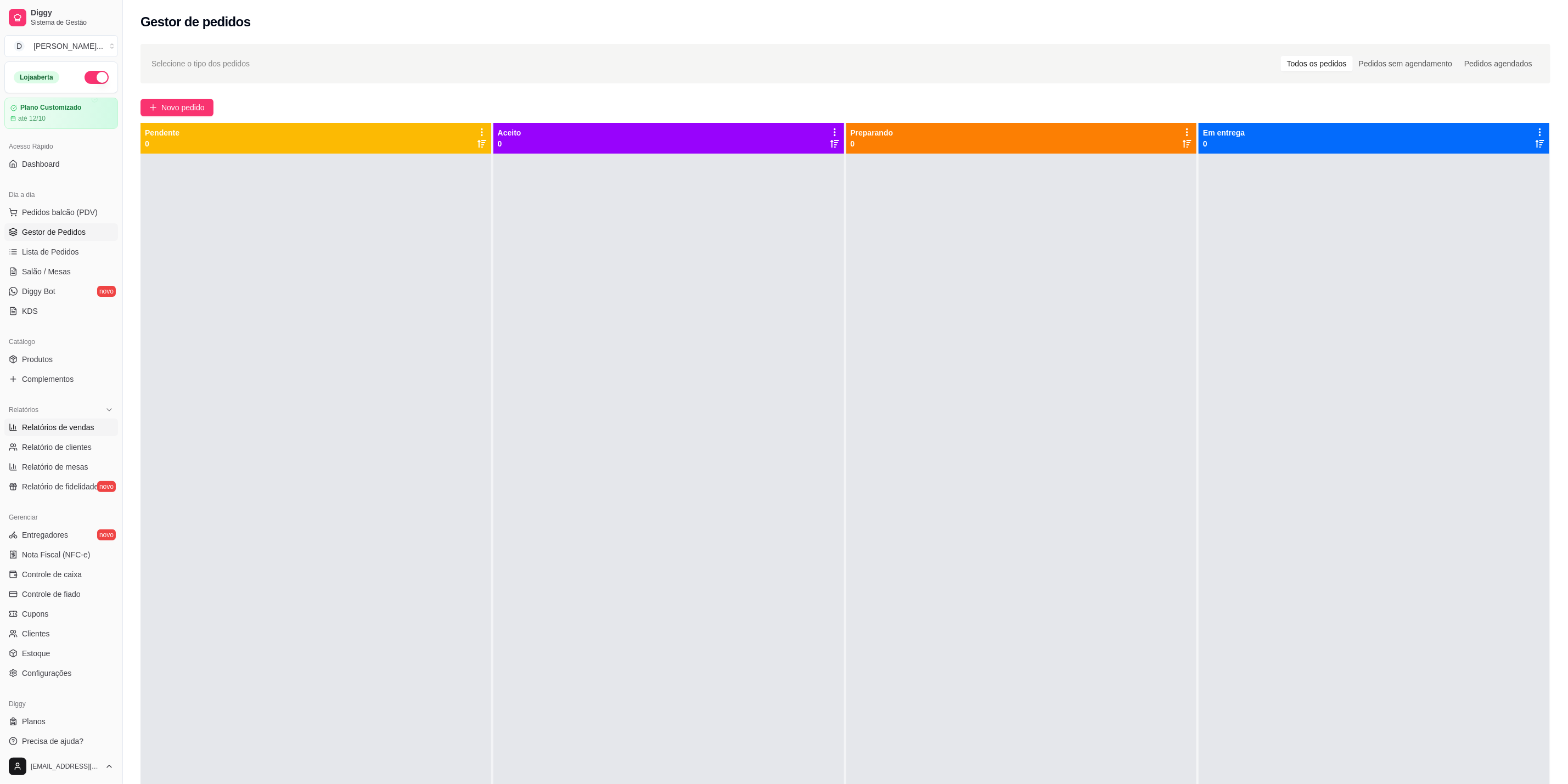
click at [52, 429] on span "Relatórios de vendas" at bounding box center [58, 428] width 72 height 11
select select "ALL"
select select "0"
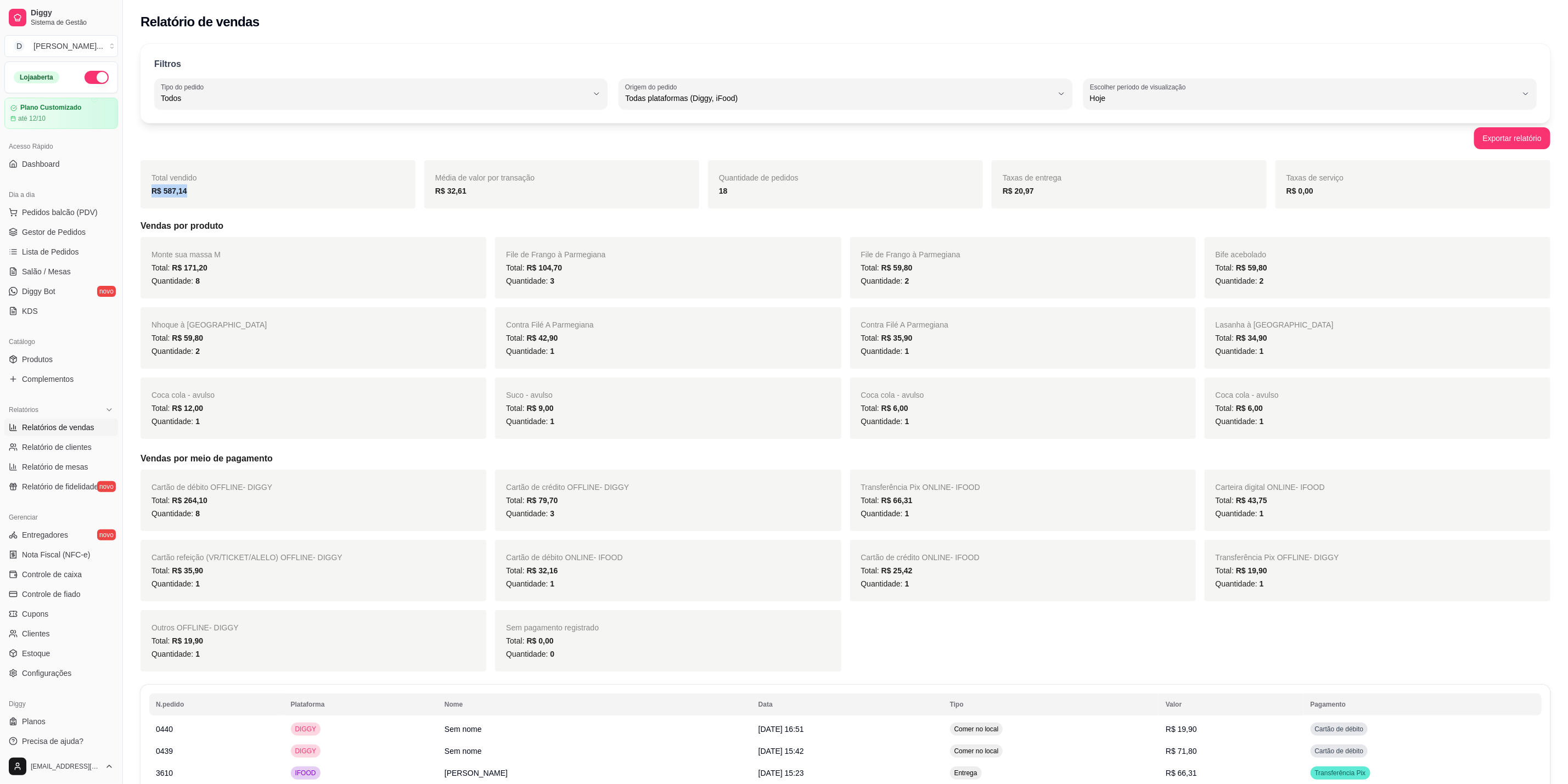
drag, startPoint x: 137, startPoint y: 190, endPoint x: 264, endPoint y: 188, distance: 127.0
click at [263, 190] on div "Filtros ALL Tipo do pedido Todos Entrega Retirada Mesa Consumo local Tipo do pe…" at bounding box center [845, 599] width 1445 height 1124
click at [267, 183] on div "Total vendido R$ 587,14" at bounding box center [278, 184] width 275 height 48
